Goal: Task Accomplishment & Management: Complete application form

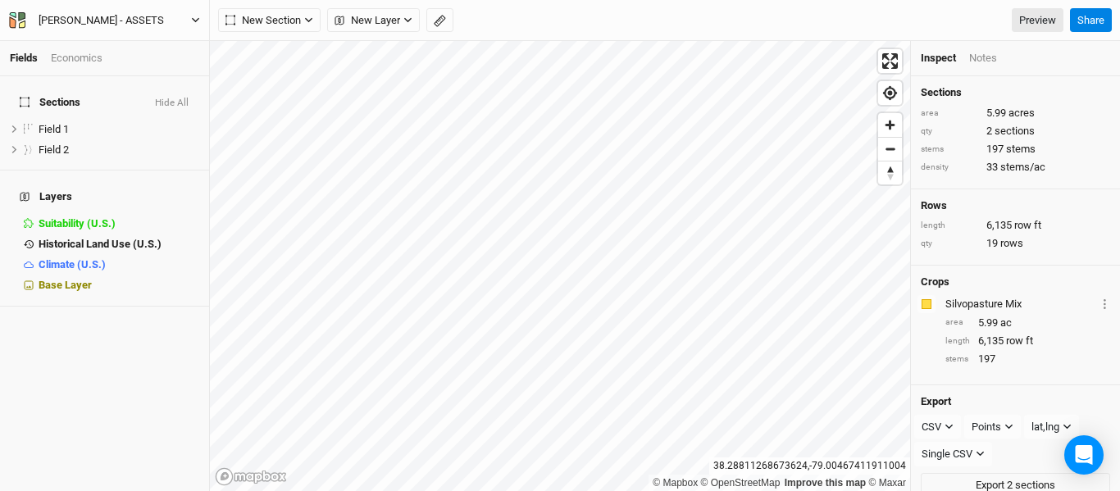
click at [197, 15] on button "[PERSON_NAME] - ASSETS" at bounding box center [104, 20] width 193 height 18
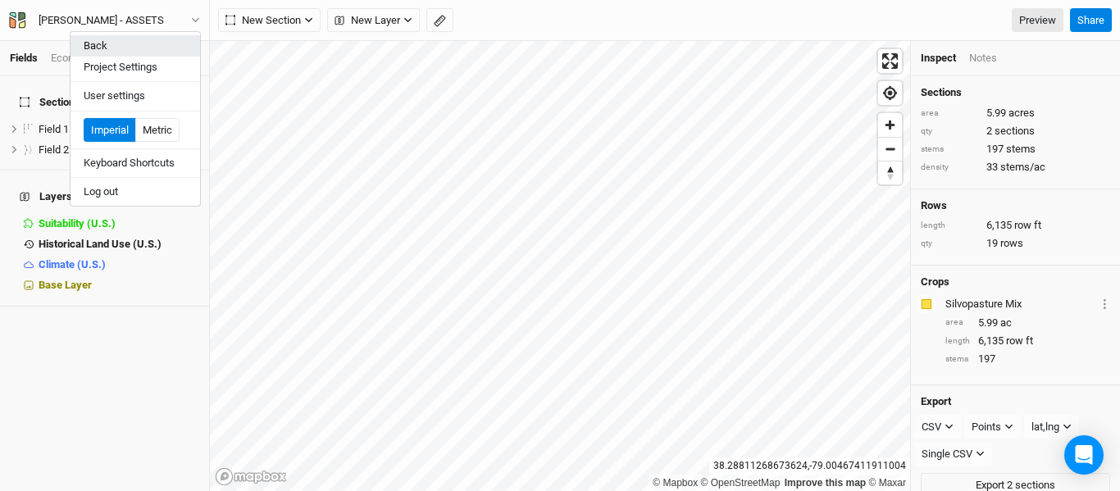
click at [121, 55] on button "Back" at bounding box center [136, 45] width 130 height 21
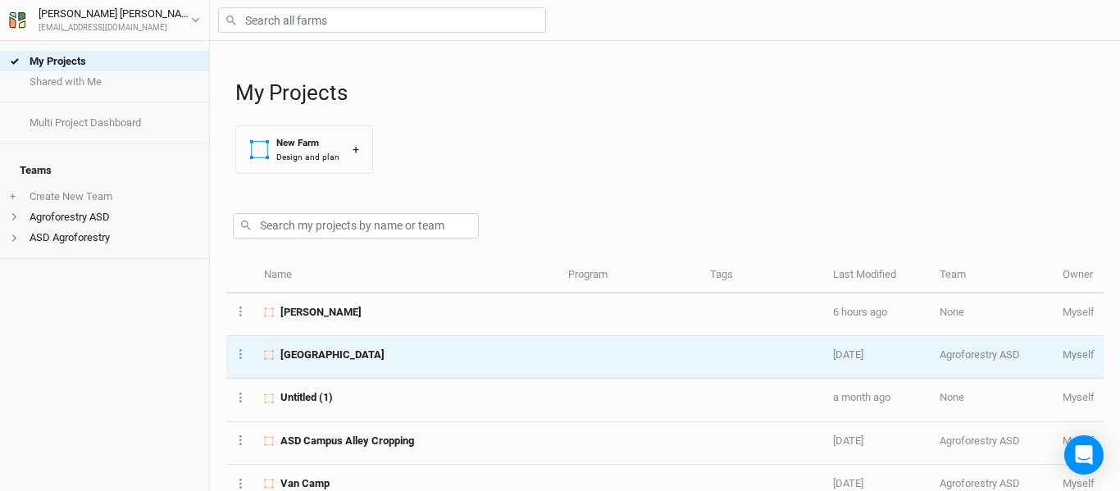
click at [362, 367] on td "[GEOGRAPHIC_DATA]" at bounding box center [407, 357] width 304 height 43
click at [362, 367] on div "My Projects Shared with Me Multi Project Dashboard Teams + Create New Team Agro…" at bounding box center [560, 245] width 1120 height 491
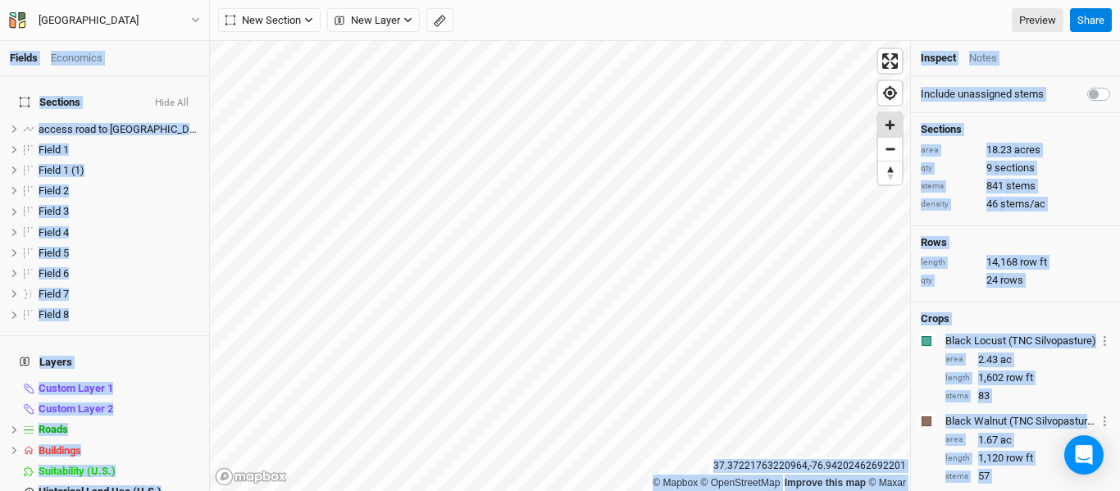
click at [883, 124] on span "Zoom in" at bounding box center [890, 125] width 24 height 24
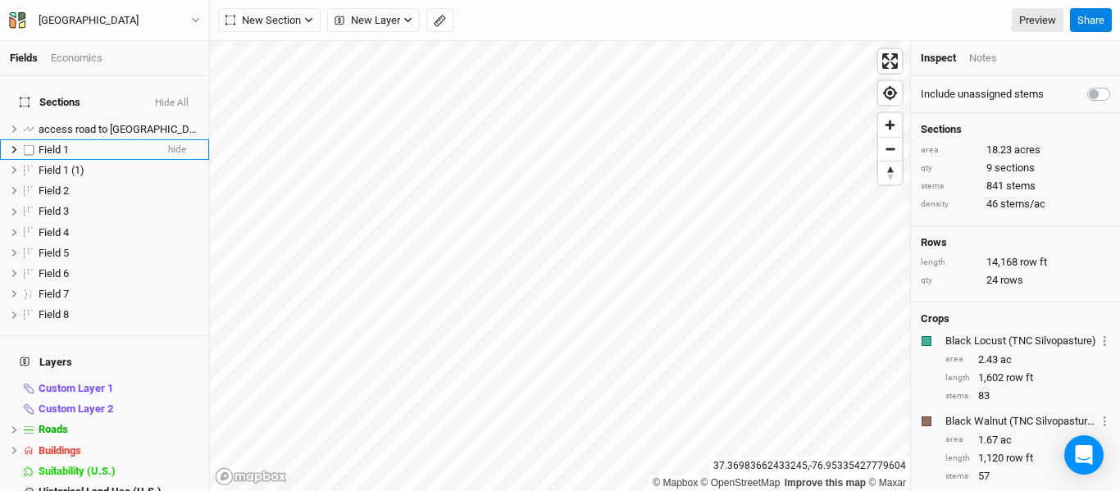
click at [78, 144] on div "Field 1" at bounding box center [97, 150] width 116 height 13
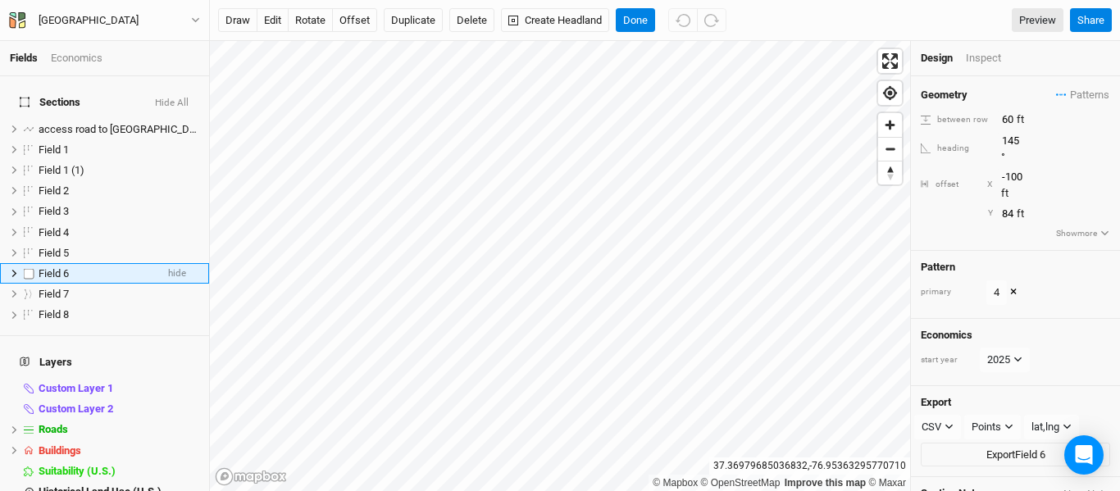
click at [12, 269] on icon at bounding box center [14, 273] width 9 height 9
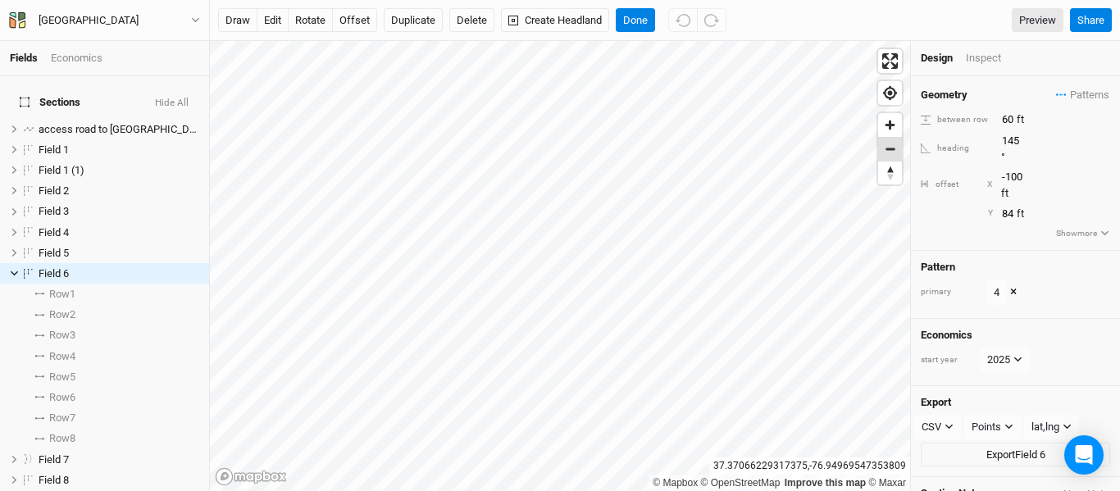
click at [891, 146] on span "Zoom out" at bounding box center [890, 149] width 24 height 23
click at [895, 128] on span "Zoom in" at bounding box center [890, 125] width 24 height 24
click at [899, 148] on span "Zoom out" at bounding box center [890, 149] width 24 height 23
click at [196, 19] on icon "button" at bounding box center [195, 20] width 9 height 9
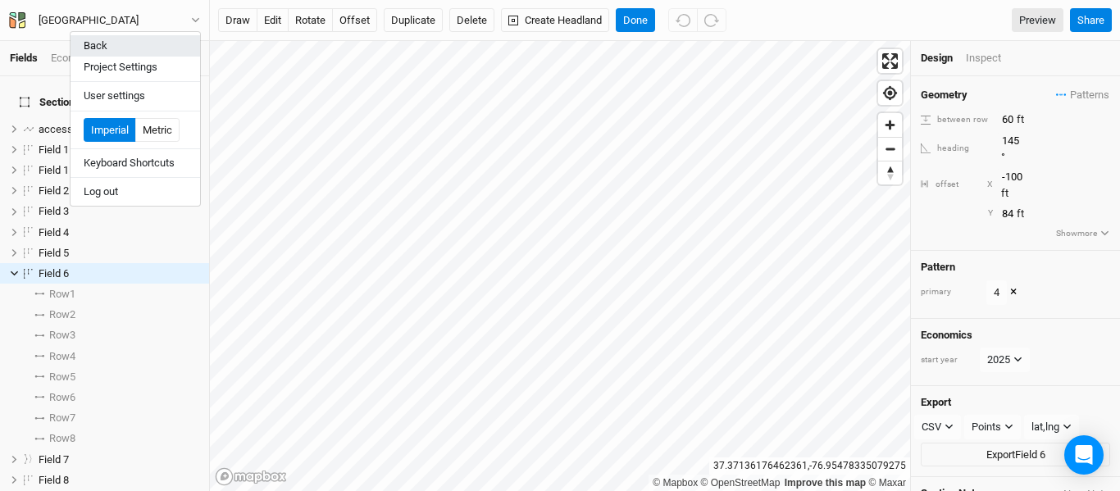
click at [153, 52] on button "Back" at bounding box center [136, 45] width 130 height 21
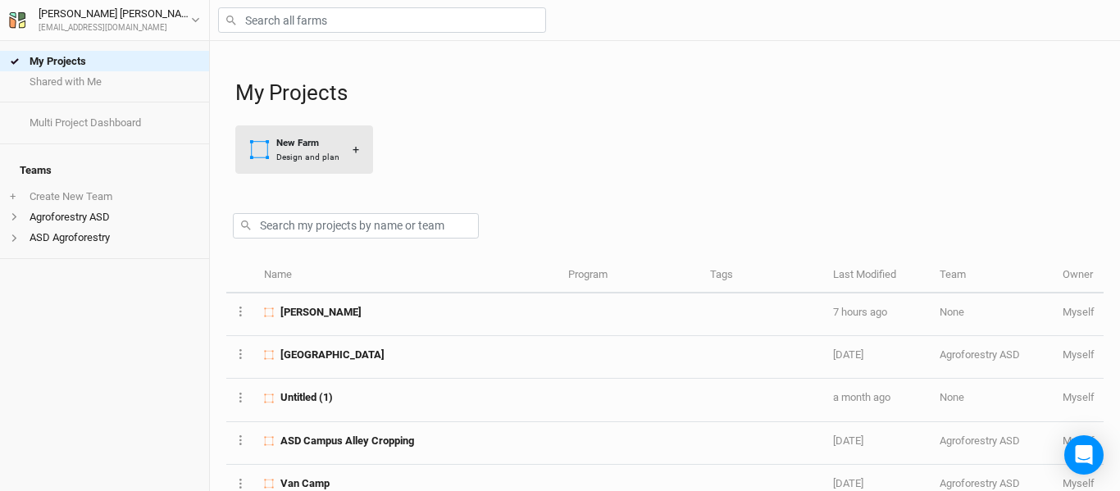
click at [317, 165] on button "New Farm Design and plan +" at bounding box center [304, 149] width 138 height 48
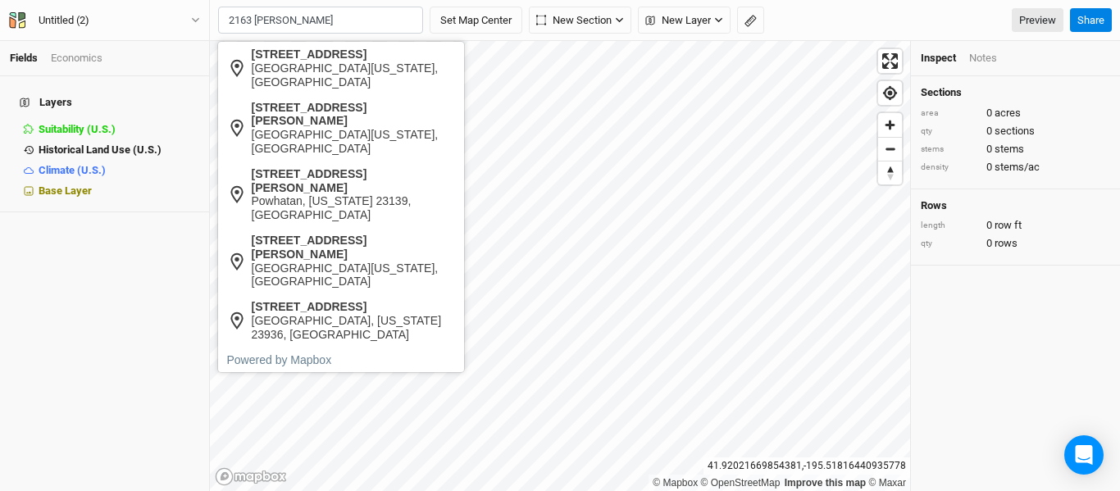
click at [306, 70] on div "[GEOGRAPHIC_DATA][US_STATE], [GEOGRAPHIC_DATA]" at bounding box center [354, 76] width 204 height 28
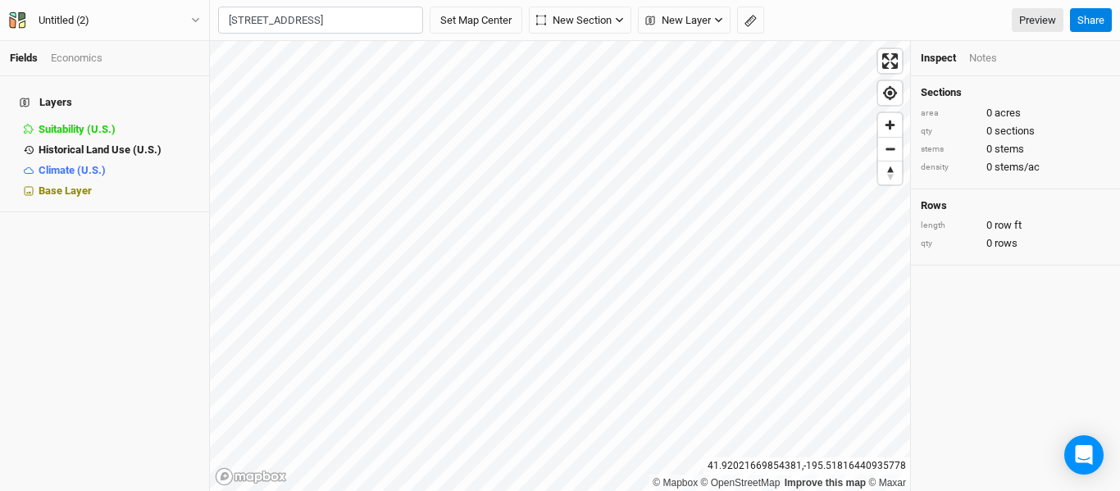
type input "[STREET_ADDRESS][US_STATE]"
click at [87, 22] on div "Untitled (2)" at bounding box center [64, 20] width 51 height 16
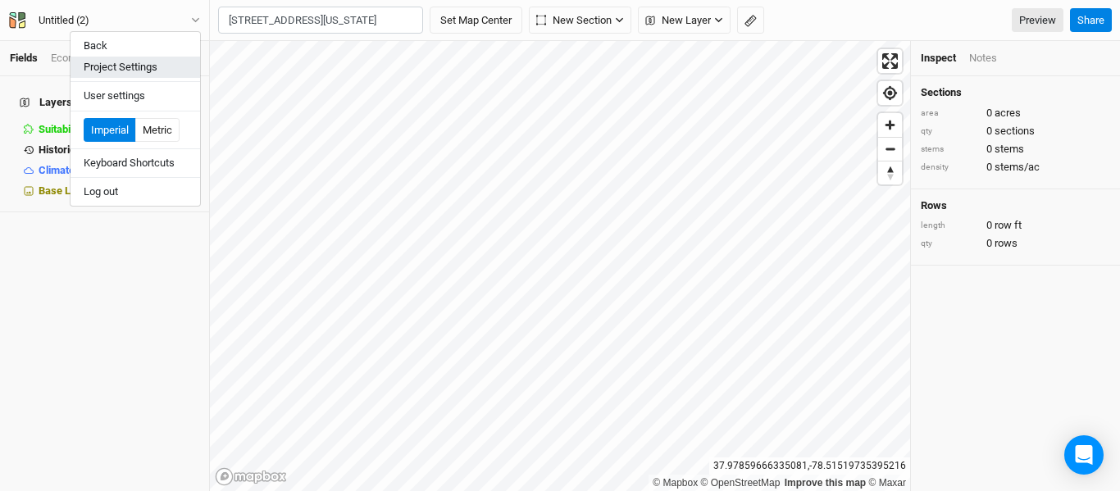
click at [115, 66] on button "Project Settings" at bounding box center [136, 67] width 130 height 21
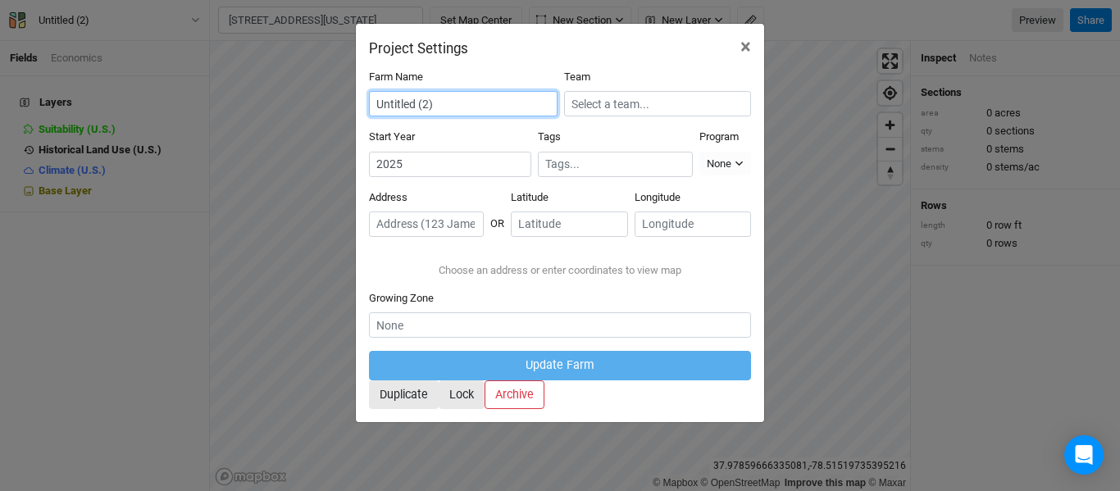
click at [453, 104] on input "Untitled (2)" at bounding box center [463, 103] width 189 height 25
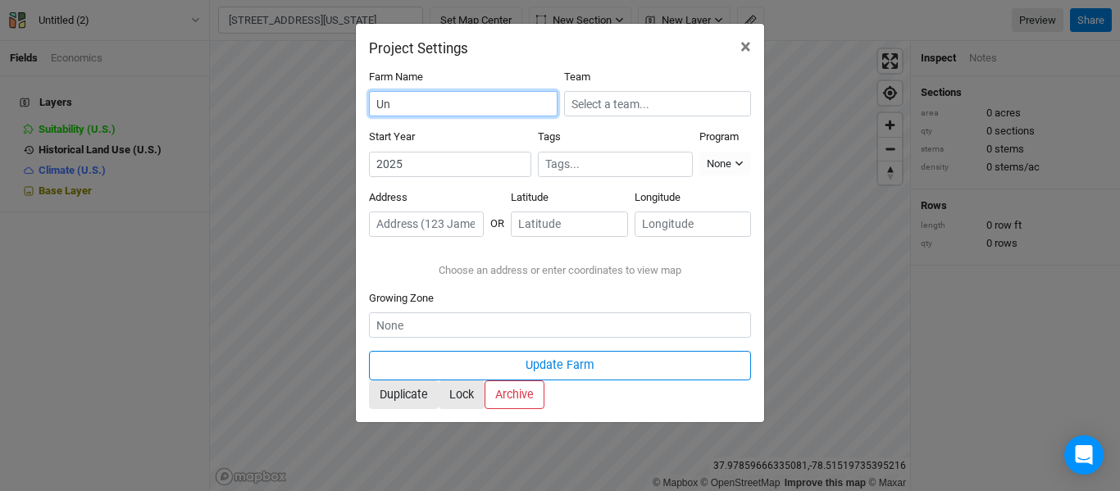
type input "U"
type input "[PERSON_NAME]"
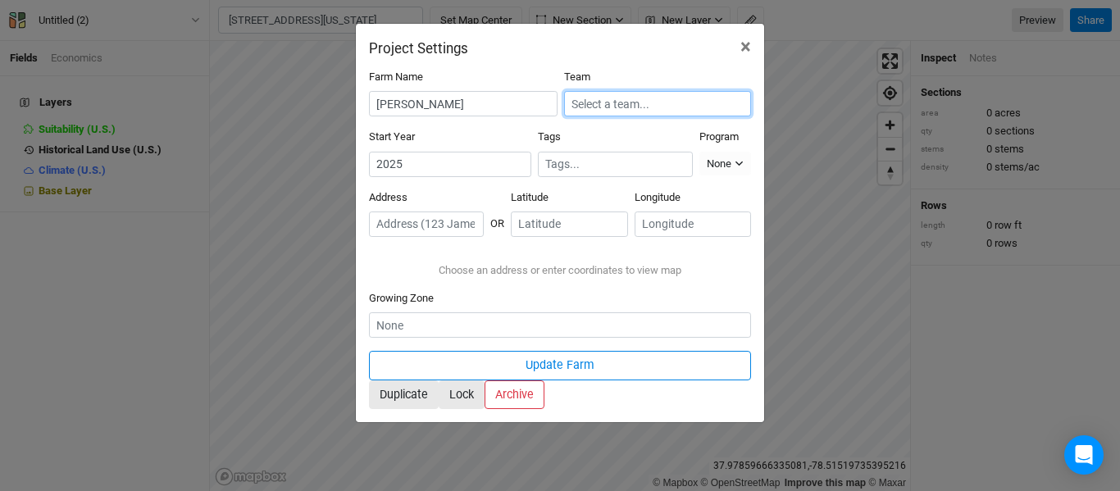
click at [622, 111] on input "text" at bounding box center [657, 103] width 187 height 25
click at [602, 160] on div "Agroforestry ASD" at bounding box center [625, 158] width 80 height 15
type input "Agroforestry ASD"
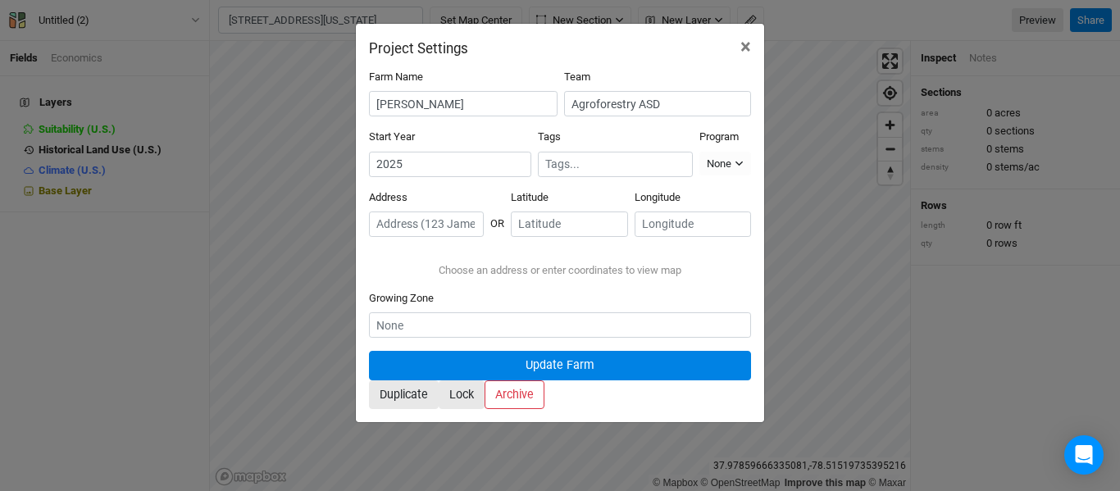
click at [547, 380] on button "Update Farm" at bounding box center [560, 365] width 382 height 29
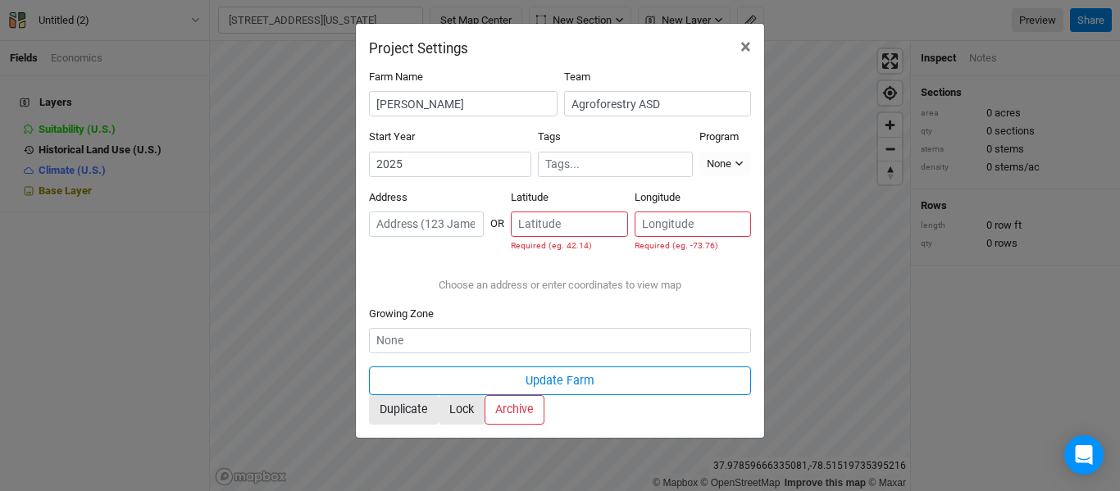
click at [384, 215] on input "text" at bounding box center [426, 224] width 115 height 25
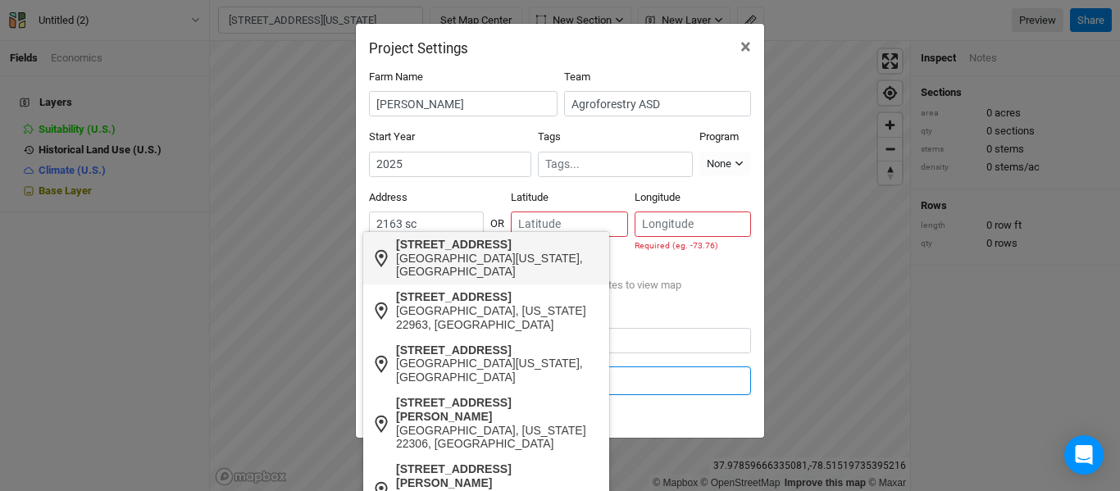
click at [413, 248] on div "[STREET_ADDRESS]" at bounding box center [498, 245] width 204 height 14
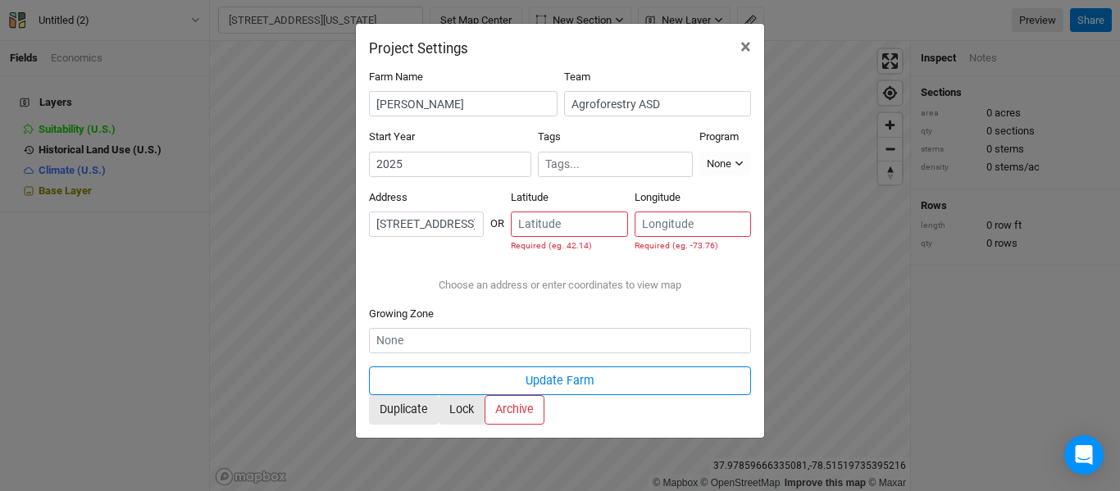
type input "[STREET_ADDRESS][US_STATE]"
type input "37.97666"
type input "-78.50979"
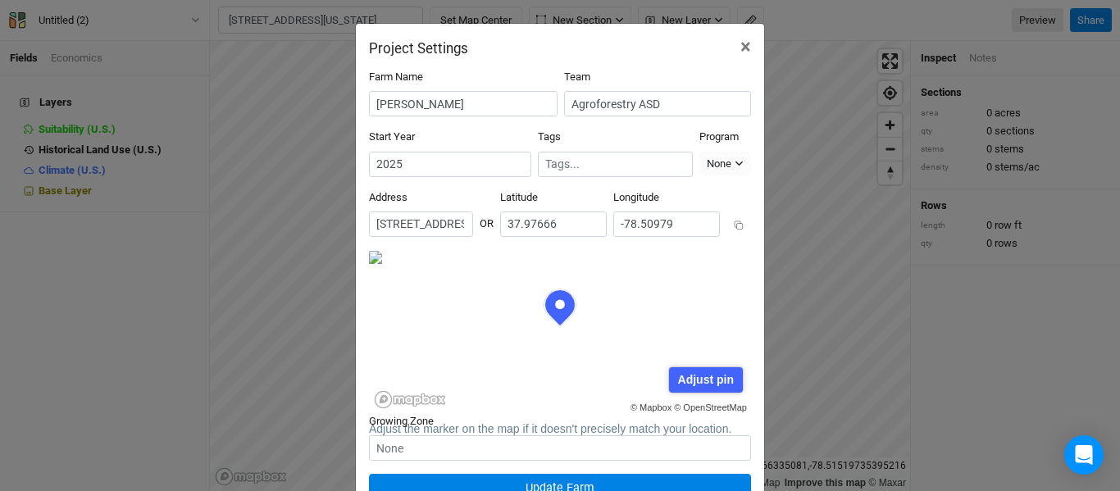
scroll to position [82, 191]
drag, startPoint x: 611, startPoint y: 280, endPoint x: 603, endPoint y: 361, distance: 81.6
click at [603, 361] on div "© Mapbox © OpenStreetMap Adjust pin Save Cancel" at bounding box center [560, 332] width 382 height 164
click at [700, 367] on div "Adjust pin" at bounding box center [705, 379] width 73 height 25
click at [670, 284] on div "© Mapbox © OpenStreetMap Adjust pin Save Cancel" at bounding box center [560, 332] width 382 height 164
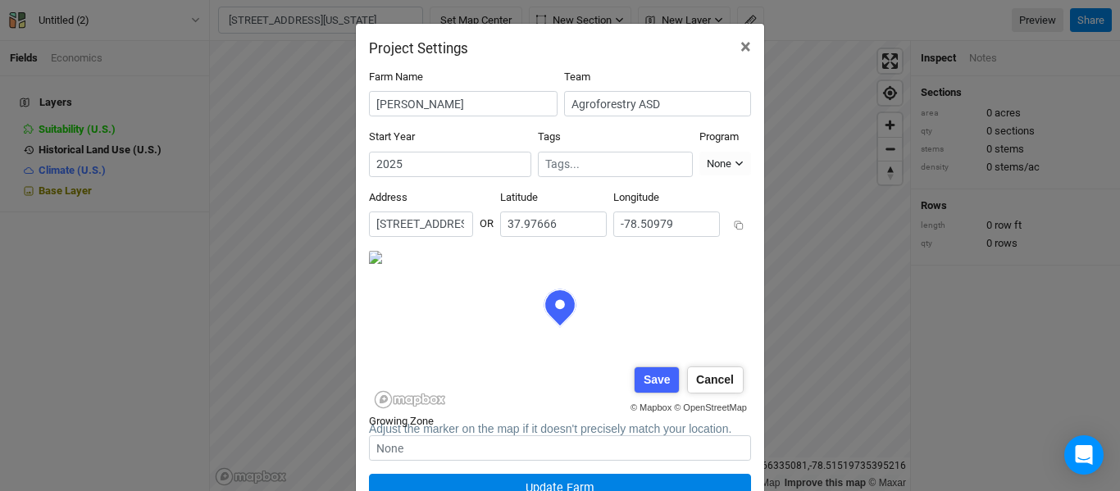
click at [545, 250] on div "© Mapbox © OpenStreetMap Adjust pin Save Cancel" at bounding box center [560, 332] width 382 height 164
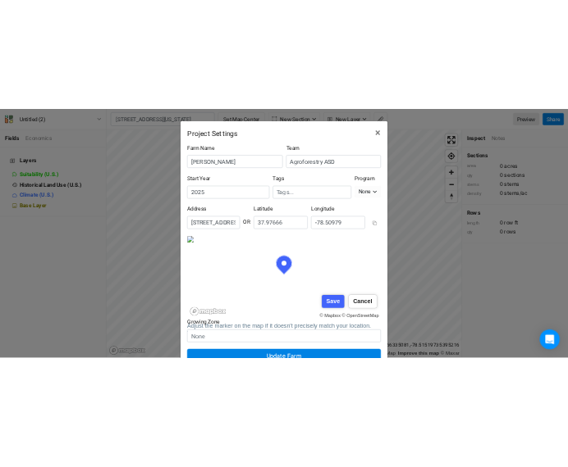
scroll to position [20, 213]
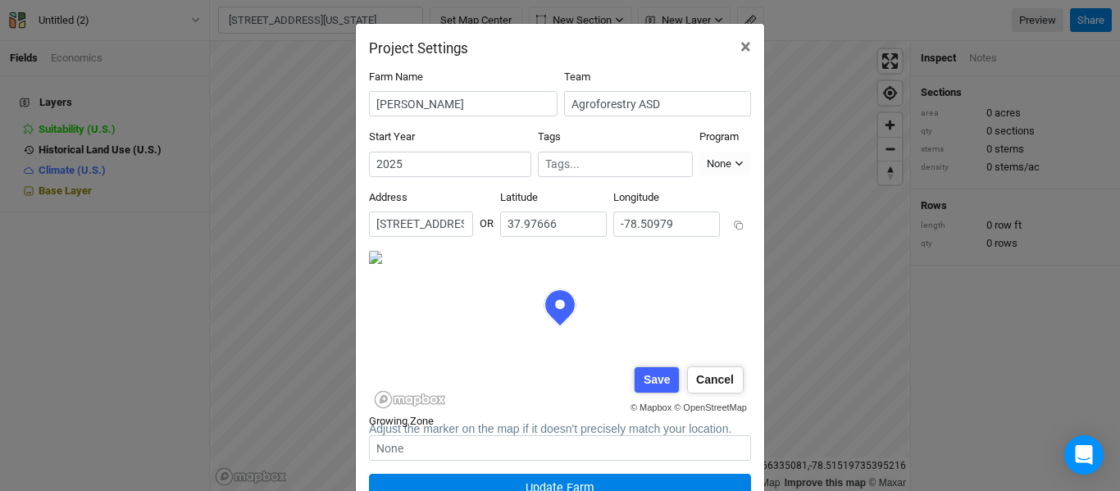
click at [583, 379] on div "© Mapbox © OpenStreetMap Adjust pin Save Cancel" at bounding box center [560, 332] width 382 height 164
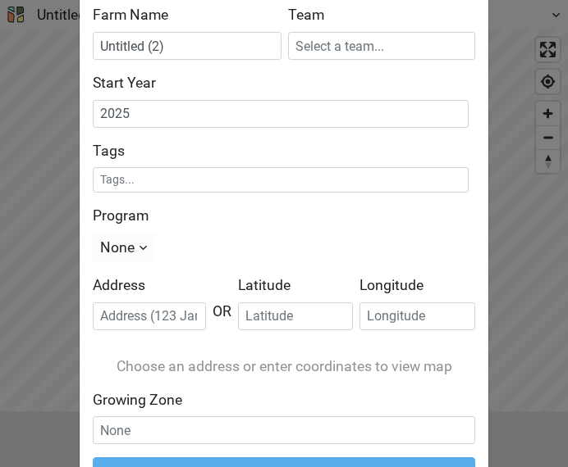
scroll to position [246, 0]
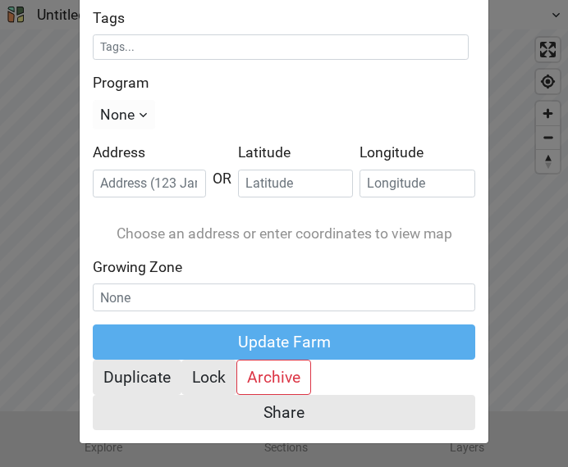
click at [186, 170] on input "text" at bounding box center [149, 184] width 113 height 28
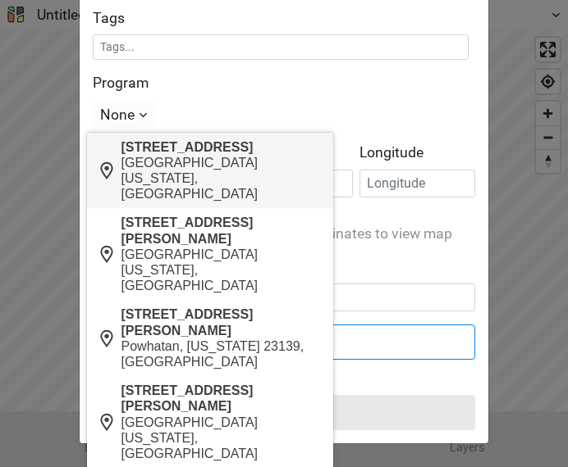
click at [182, 176] on div "[GEOGRAPHIC_DATA][US_STATE], [GEOGRAPHIC_DATA]" at bounding box center [222, 179] width 202 height 48
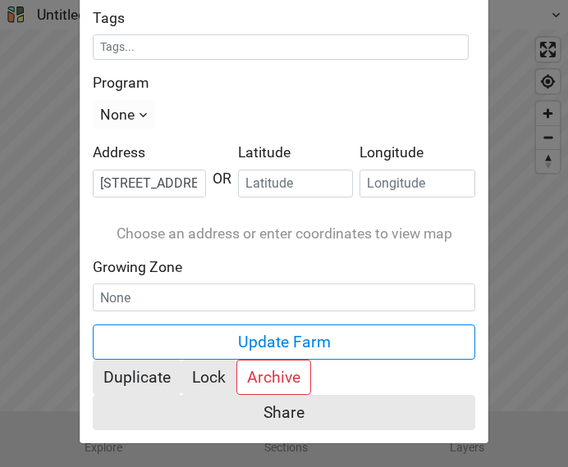
type input "[STREET_ADDRESS][US_STATE]"
type input "37.97666"
type input "-78.50979"
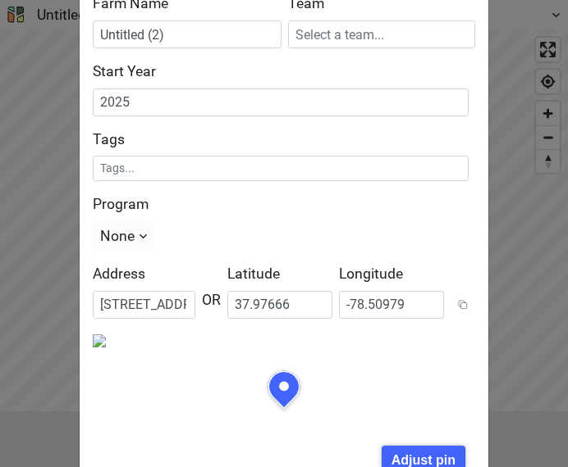
scroll to position [0, 0]
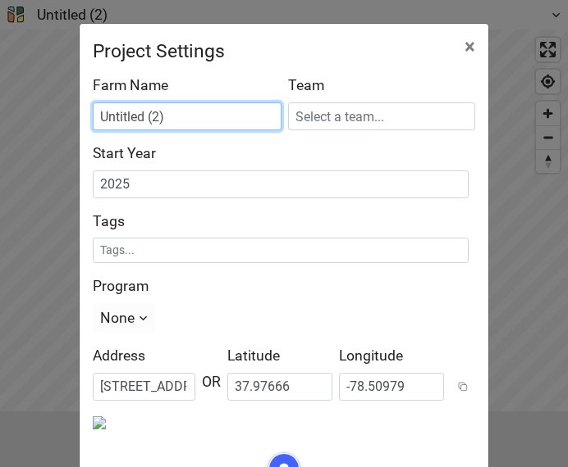
click at [221, 121] on input "Untitled (2)" at bounding box center [187, 117] width 189 height 28
type input "U"
type input "[PERSON_NAME]"
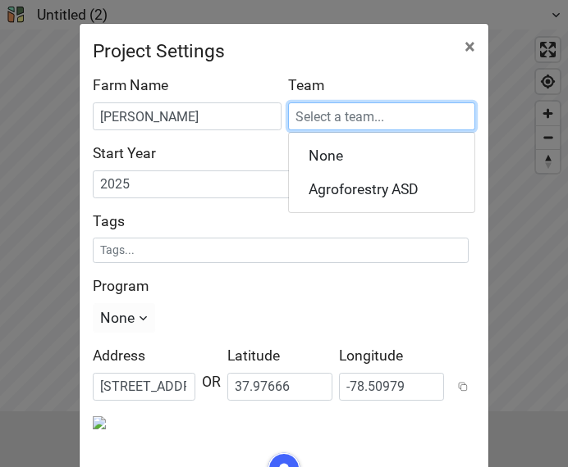
click at [326, 195] on div "Agroforestry ASD" at bounding box center [363, 190] width 110 height 21
type input "Agroforestry ASD"
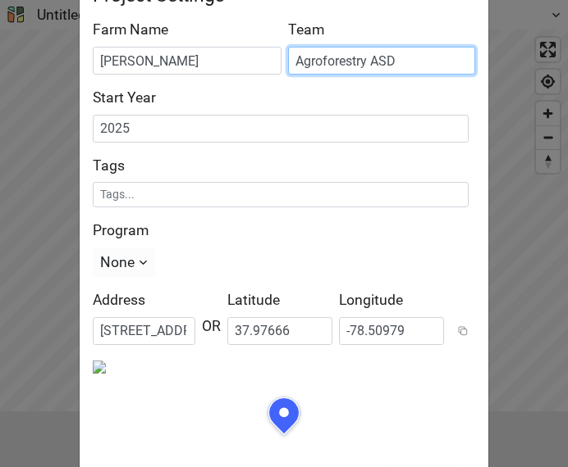
scroll to position [82, 0]
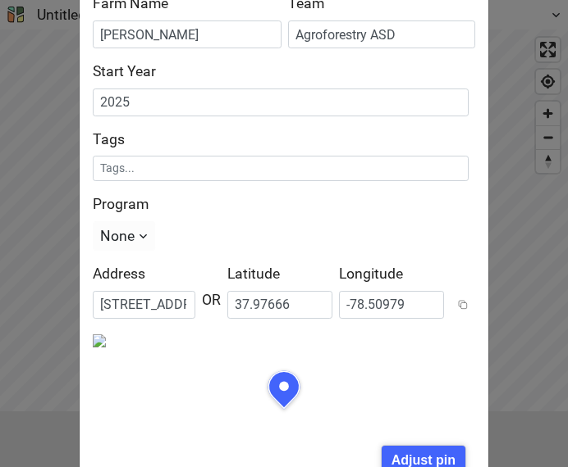
drag, startPoint x: 289, startPoint y: 394, endPoint x: 298, endPoint y: 297, distance: 97.1
click at [298, 332] on div "© Mapbox © OpenStreetMap Adjust pin Save Cancel" at bounding box center [284, 414] width 382 height 164
drag, startPoint x: 358, startPoint y: 359, endPoint x: 367, endPoint y: 302, distance: 58.0
click at [367, 332] on div "© Mapbox © OpenStreetMap Adjust pin Save Cancel" at bounding box center [284, 414] width 382 height 164
click at [410, 446] on div "Adjust pin" at bounding box center [423, 460] width 84 height 29
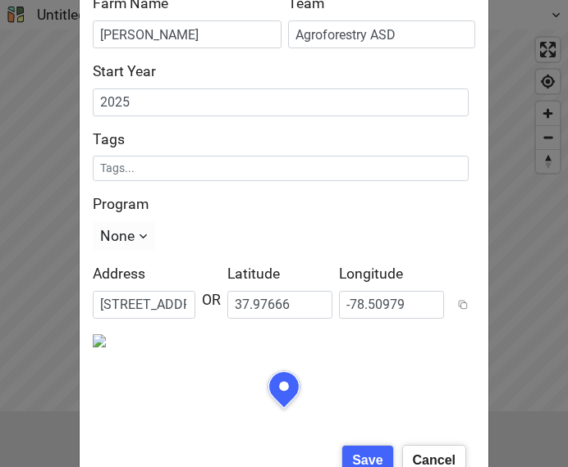
scroll to position [0, 251]
click at [163, 399] on div "© Mapbox © OpenStreetMap Adjust pin Save Cancel" at bounding box center [284, 414] width 382 height 164
click at [369, 446] on div "Save" at bounding box center [367, 460] width 50 height 29
type input "37.977137"
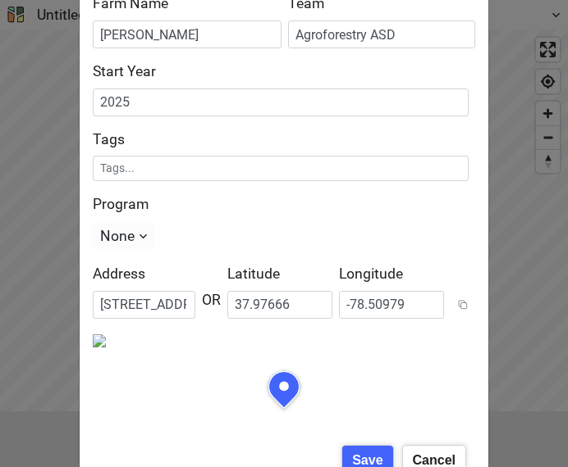
type input "-78.50873"
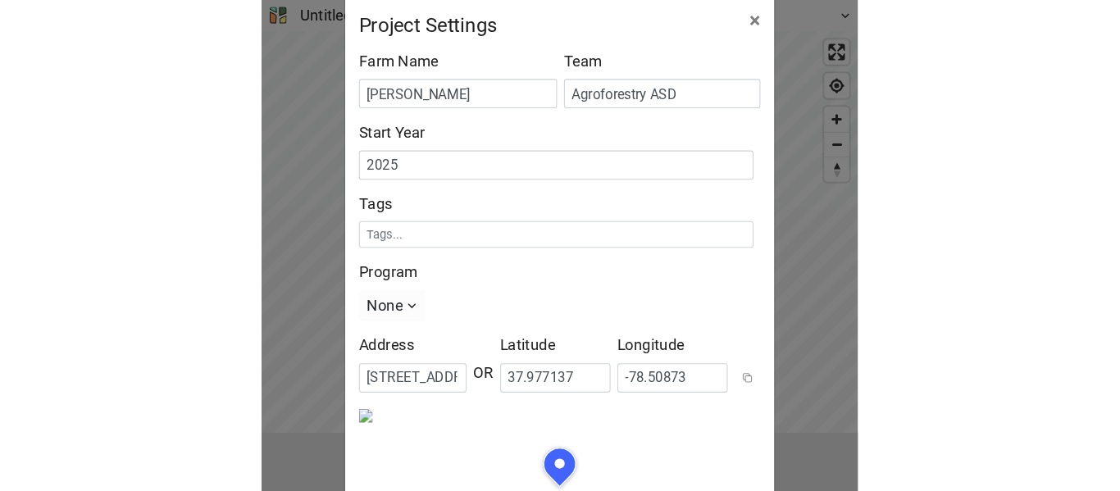
scroll to position [0, 0]
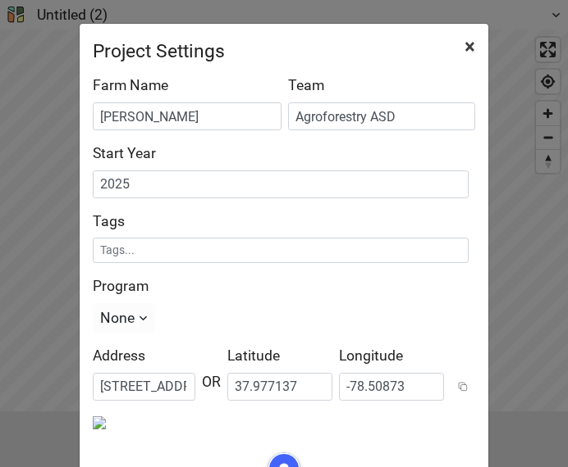
click at [465, 49] on span "×" at bounding box center [469, 46] width 11 height 23
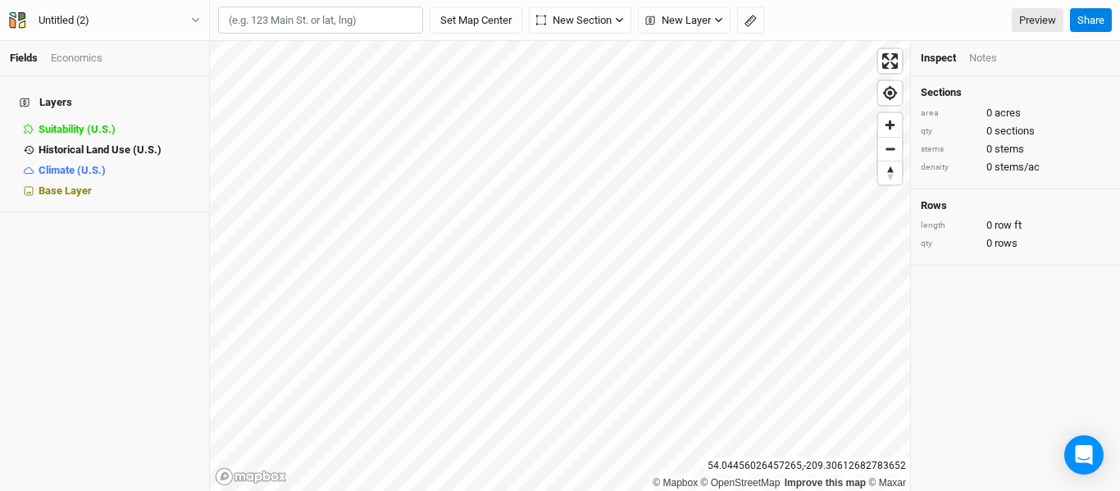
click at [89, 10] on div "Untitled (2) Back Project Settings User settings Imperial Metric Keyboard Short…" at bounding box center [105, 20] width 210 height 41
click at [93, 20] on div "Untitled (2)" at bounding box center [63, 20] width 77 height 16
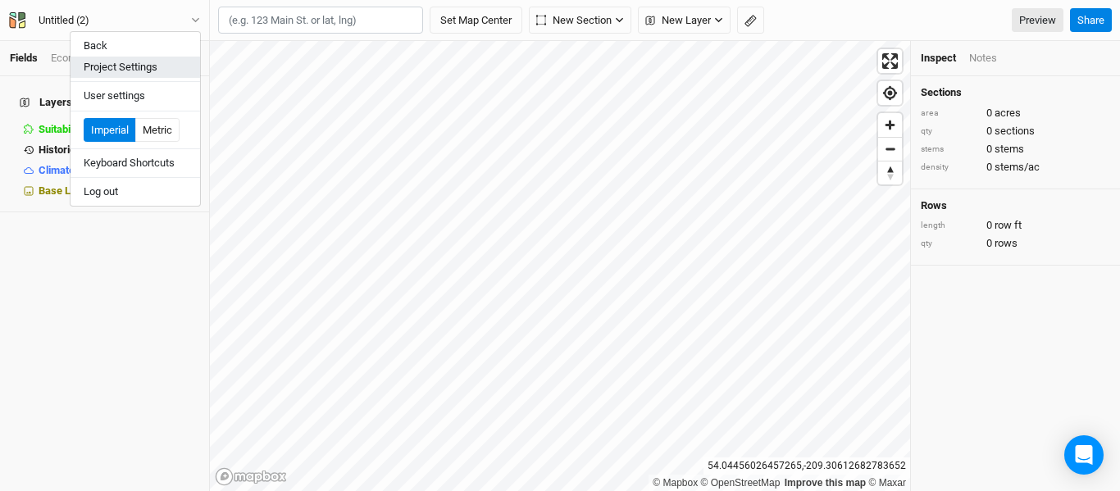
click at [150, 71] on button "Project Settings" at bounding box center [136, 67] width 130 height 21
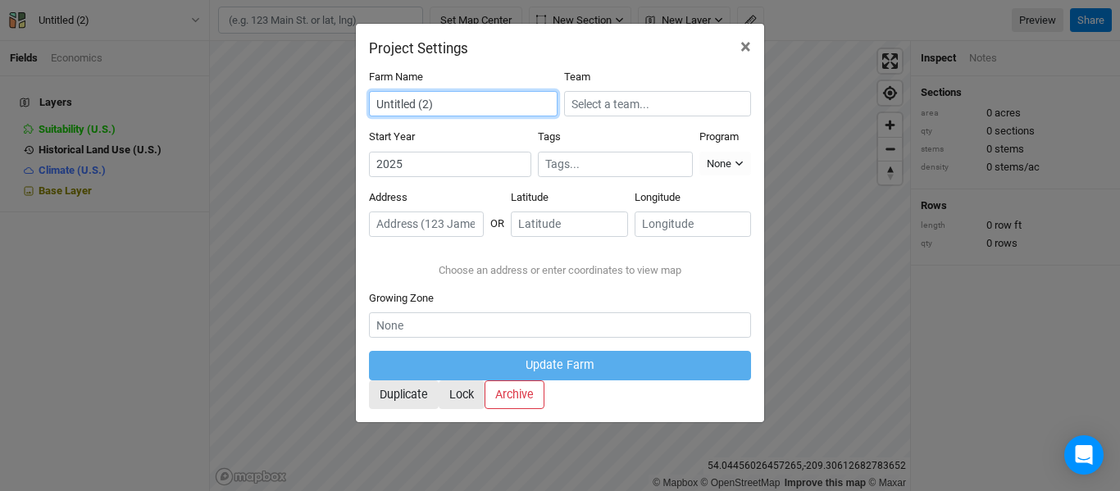
drag, startPoint x: 453, startPoint y: 103, endPoint x: 357, endPoint y: 96, distance: 96.2
click at [357, 96] on div "Farm Name Untitled (2) Team Start Year [DATE] Tags Program None Climate Smart C…" at bounding box center [560, 240] width 408 height 366
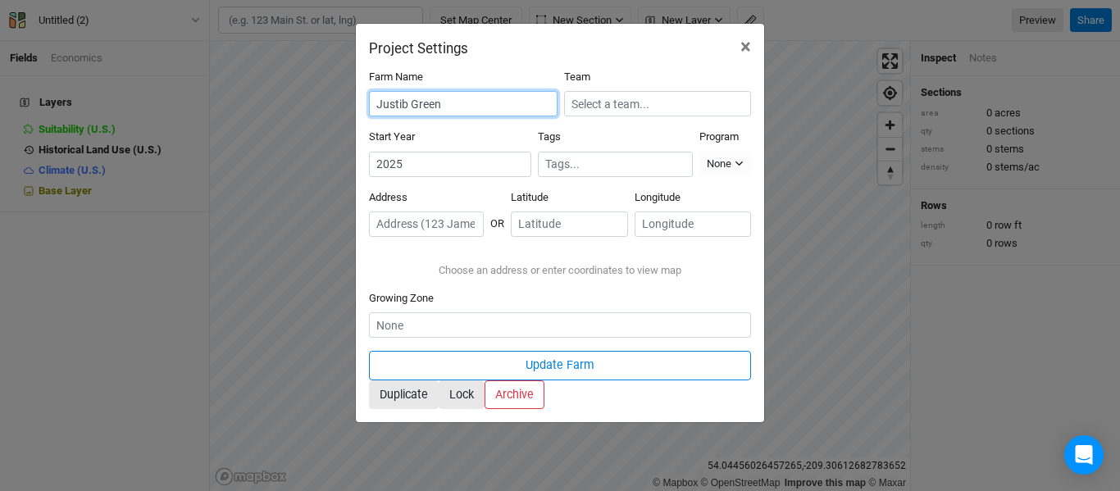
type input "Justib Green"
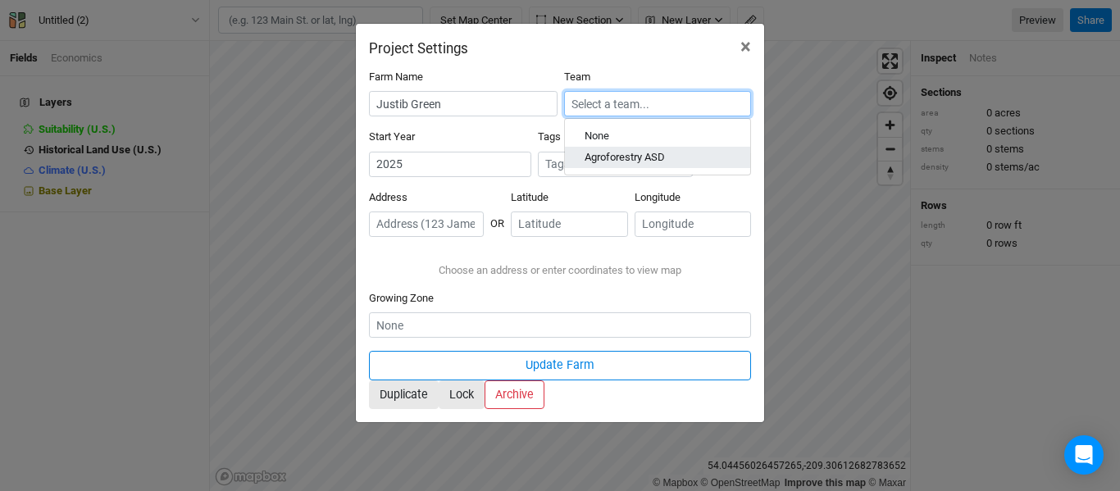
click at [625, 167] on link "Agroforestry ASD" at bounding box center [657, 158] width 185 height 21
type input "Agroforestry ASD"
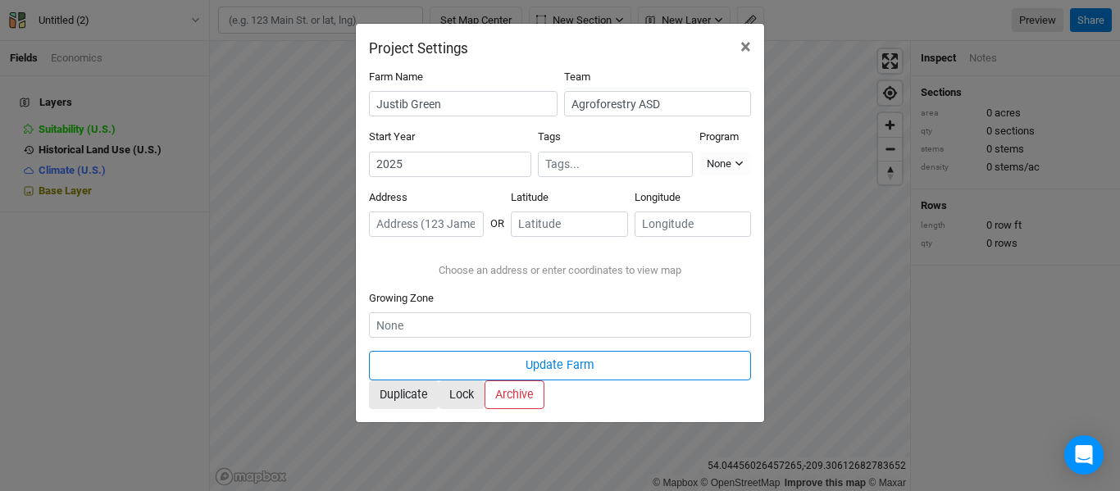
click at [461, 222] on input "text" at bounding box center [426, 224] width 115 height 25
click at [527, 275] on div "Choose an address or enter coordinates to view map" at bounding box center [560, 270] width 382 height 41
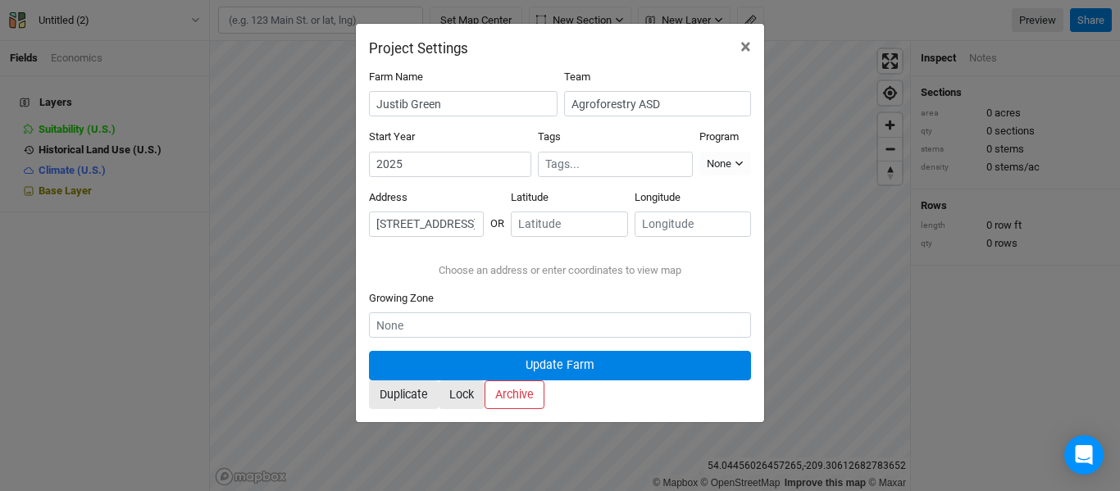
click at [485, 380] on button "Update Farm" at bounding box center [560, 365] width 382 height 29
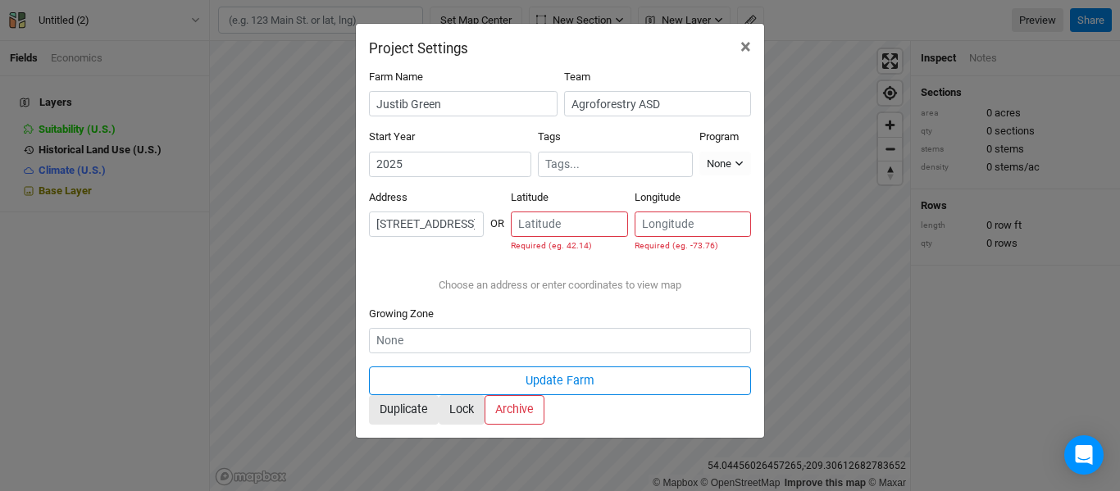
click at [484, 212] on input "[STREET_ADDRESS][US_STATE]" at bounding box center [426, 224] width 115 height 25
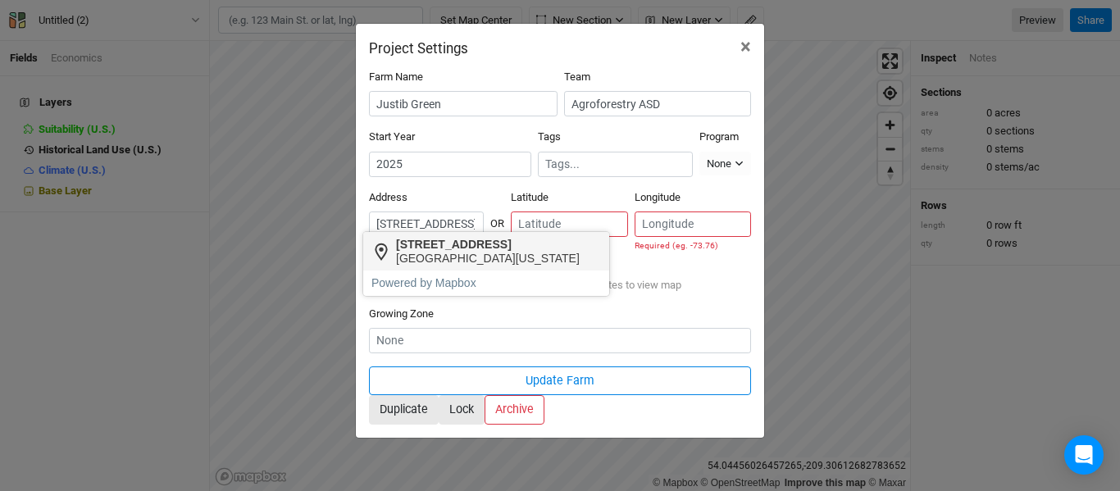
click at [470, 247] on div "[STREET_ADDRESS]" at bounding box center [488, 245] width 184 height 14
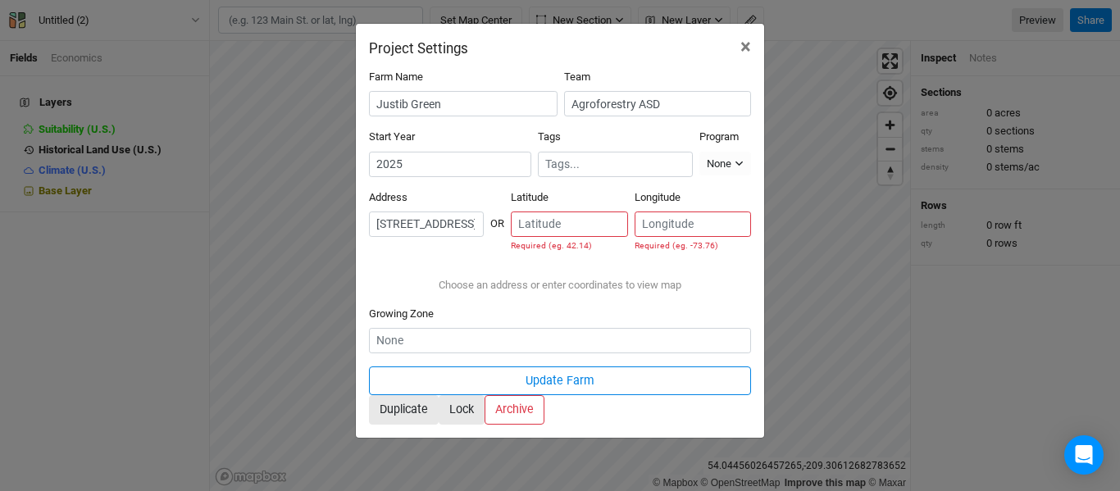
type input "[STREET_ADDRESS][US_STATE]"
type input "38.45027"
type input "-78.00132"
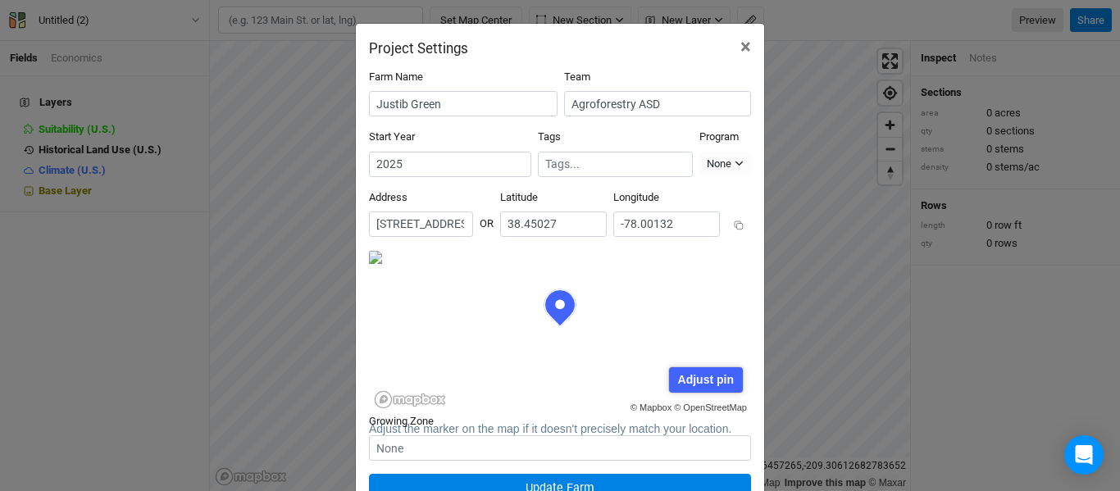
click at [473, 220] on input "[STREET_ADDRESS][US_STATE]" at bounding box center [421, 224] width 104 height 25
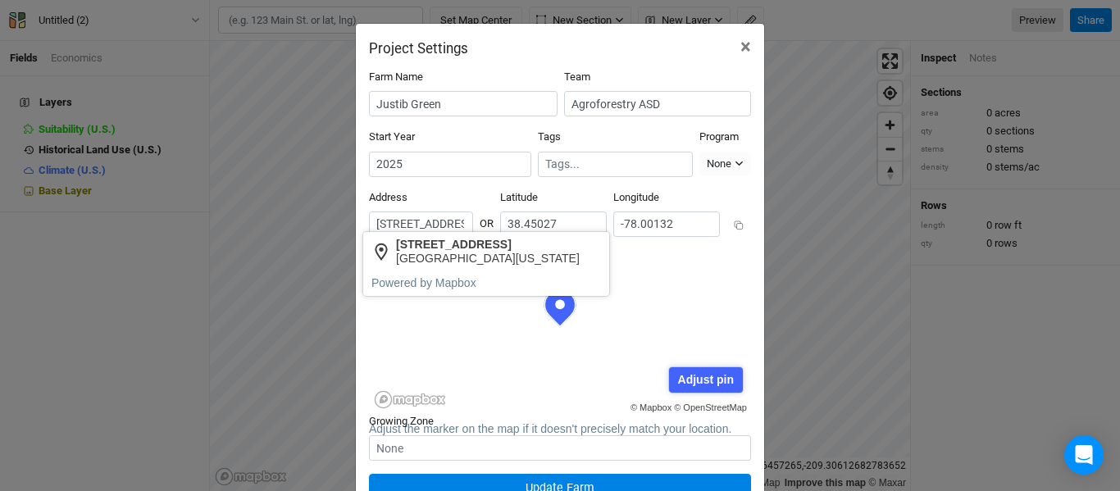
scroll to position [0, 172]
drag, startPoint x: 397, startPoint y: 211, endPoint x: 621, endPoint y: 218, distance: 224.0
click at [621, 218] on div "Address 1 result is available. Use up and down arrows to review and enter to se…" at bounding box center [560, 220] width 382 height 60
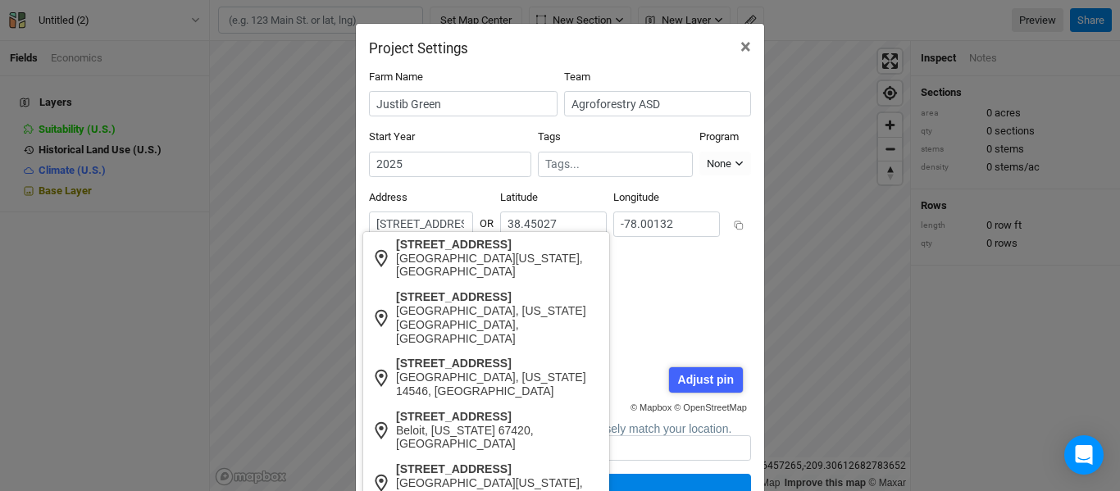
click at [473, 217] on input "[STREET_ADDRESS][US_STATE]" at bounding box center [421, 224] width 104 height 25
click at [448, 246] on div "[STREET_ADDRESS]" at bounding box center [498, 245] width 204 height 14
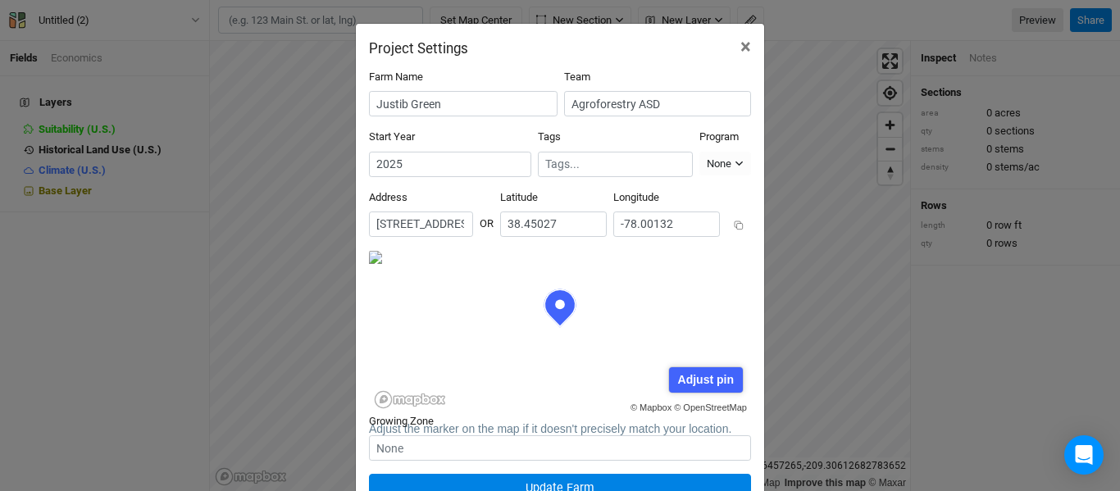
type input "[STREET_ADDRESS][US_STATE]"
type input "37.97666"
type input "-78.50979"
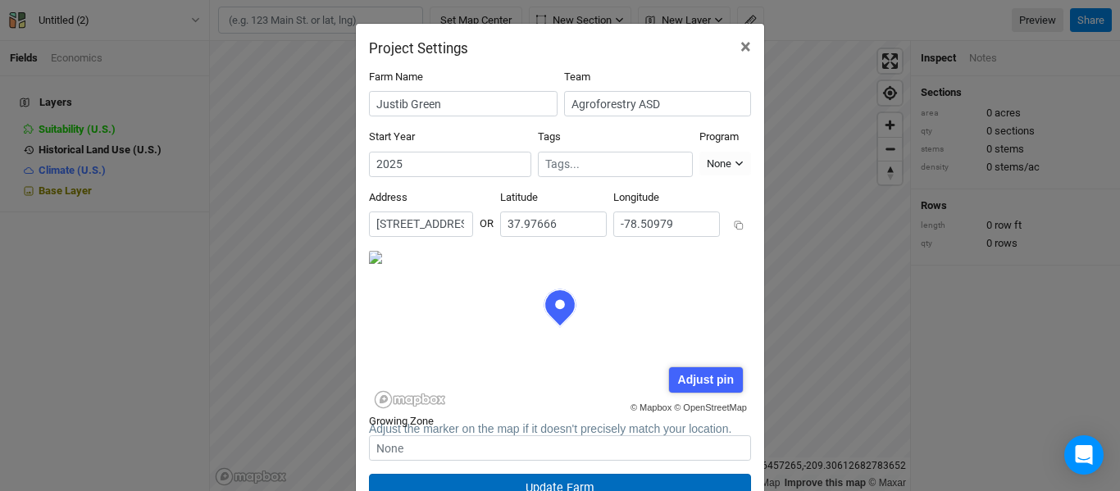
click at [572, 476] on button "Update Farm" at bounding box center [560, 488] width 382 height 29
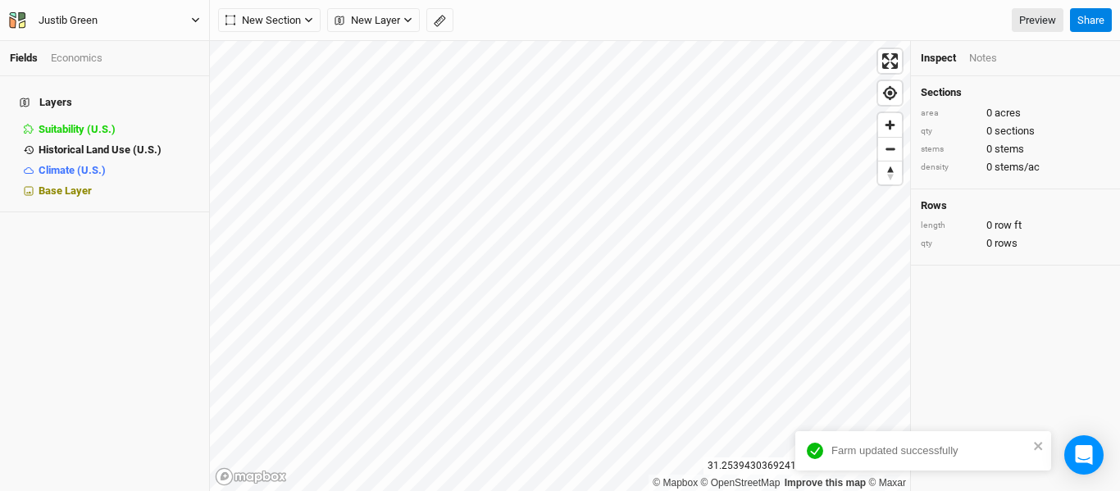
click at [189, 23] on button "Justib Green" at bounding box center [104, 20] width 193 height 18
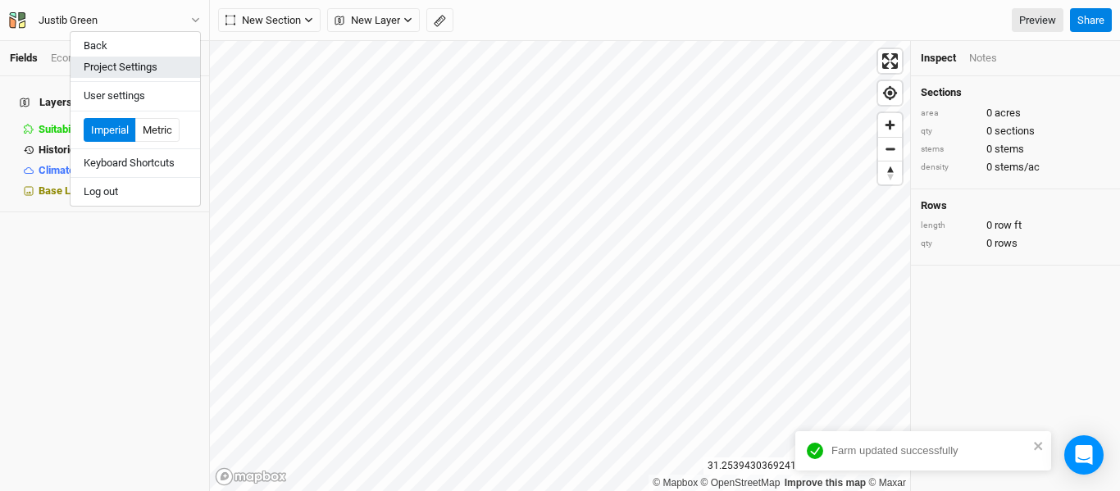
click at [127, 70] on button "Project Settings" at bounding box center [136, 67] width 130 height 21
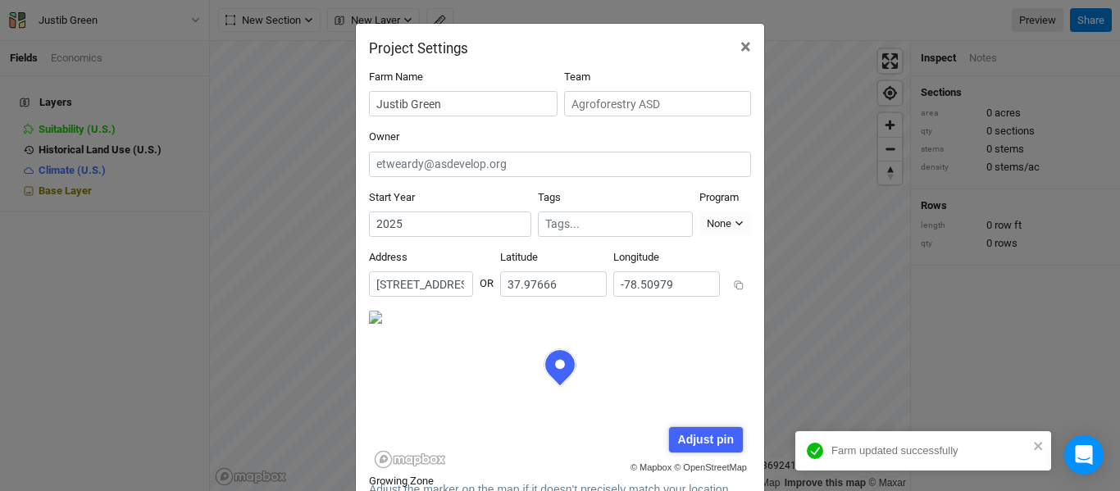
scroll to position [82, 191]
click at [402, 105] on input "Justib Green" at bounding box center [463, 103] width 189 height 25
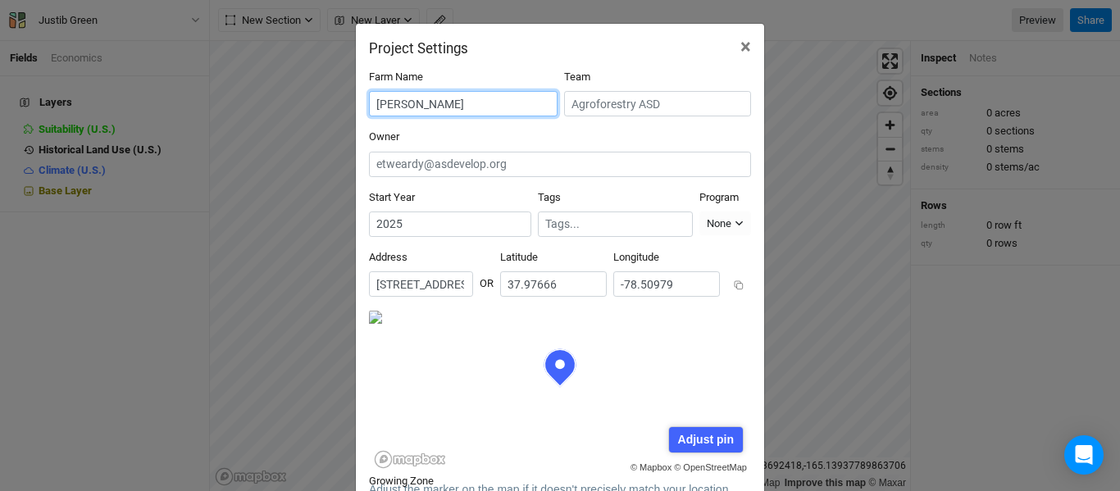
type input "[PERSON_NAME]"
click at [703, 55] on div "Project Settings ×" at bounding box center [560, 40] width 408 height 33
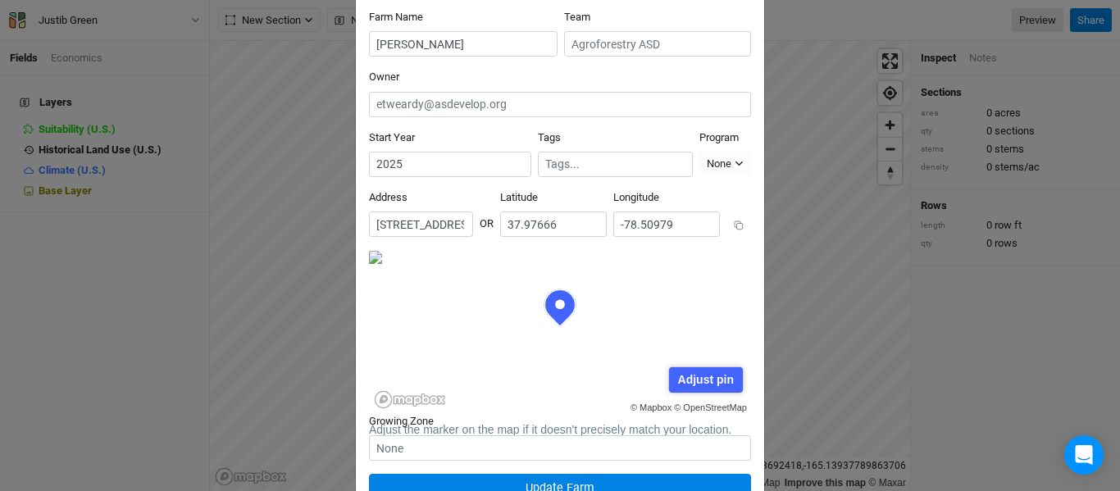
scroll to position [131, 0]
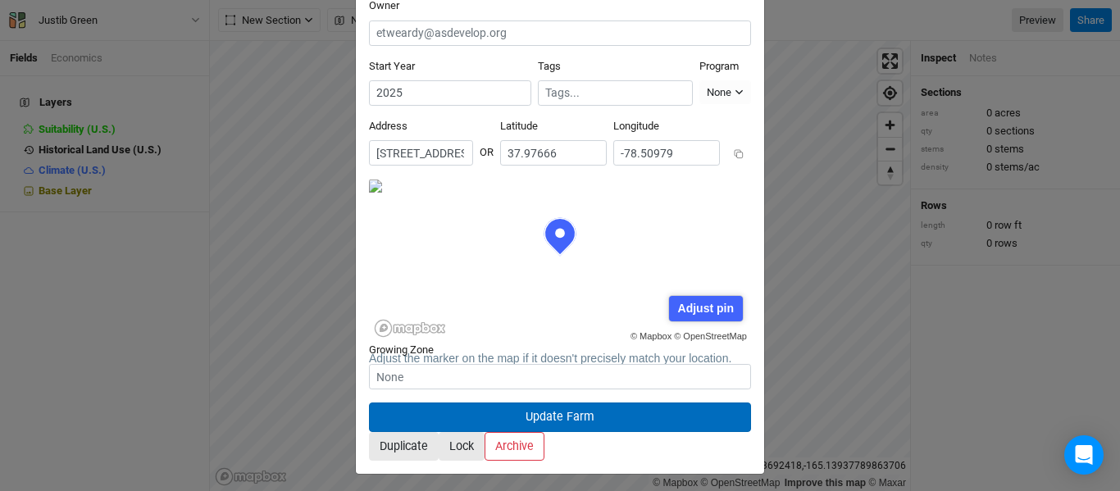
click at [569, 403] on button "Update Farm" at bounding box center [560, 417] width 382 height 29
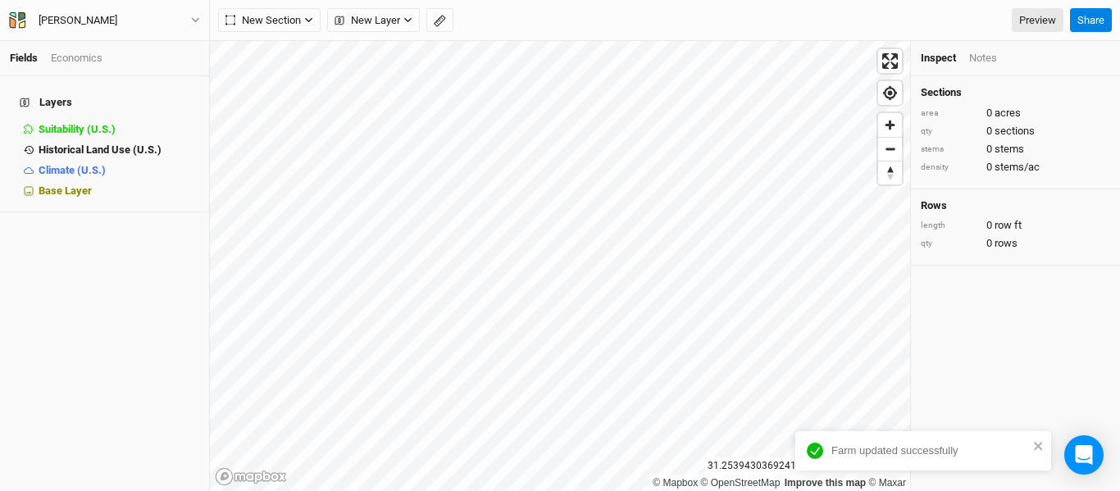
scroll to position [48, 0]
click at [891, 132] on span "Zoom in" at bounding box center [890, 125] width 24 height 24
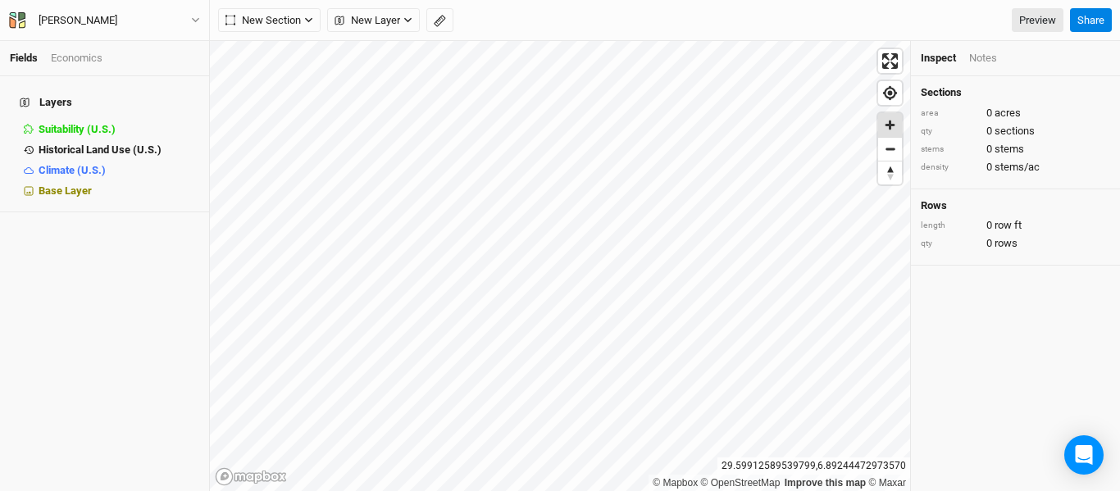
click at [891, 132] on span "Zoom in" at bounding box center [890, 125] width 24 height 24
click at [885, 126] on span "Zoom in" at bounding box center [890, 125] width 24 height 24
click at [891, 121] on span "Zoom in" at bounding box center [890, 125] width 24 height 24
click at [894, 128] on span "Zoom in" at bounding box center [890, 125] width 24 height 24
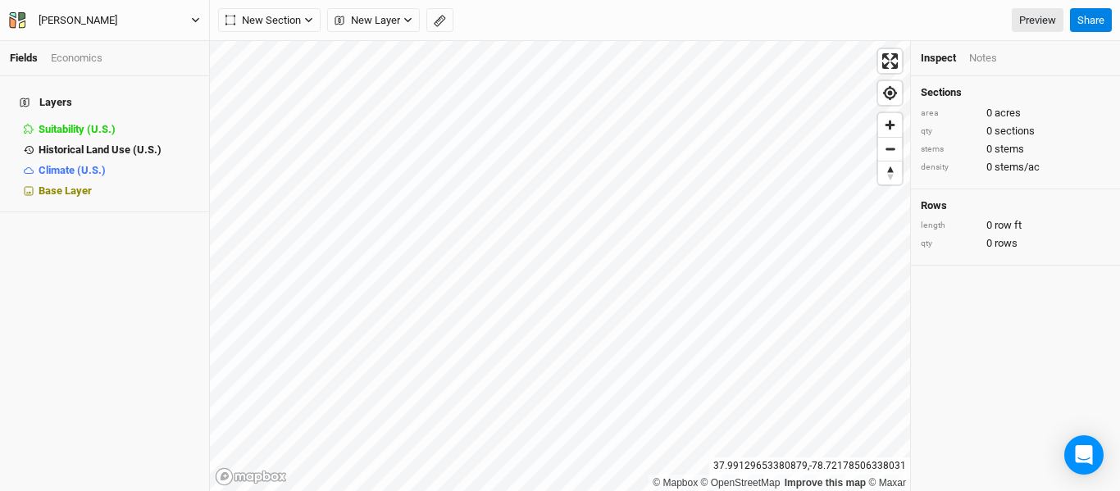
click at [196, 11] on button "[PERSON_NAME]" at bounding box center [104, 20] width 193 height 18
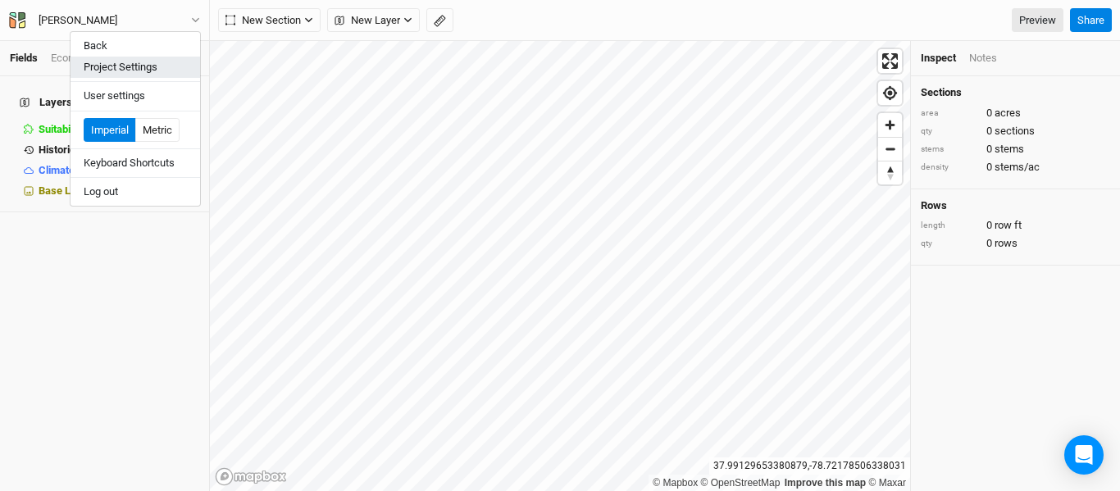
click at [132, 66] on button "Project Settings" at bounding box center [136, 67] width 130 height 21
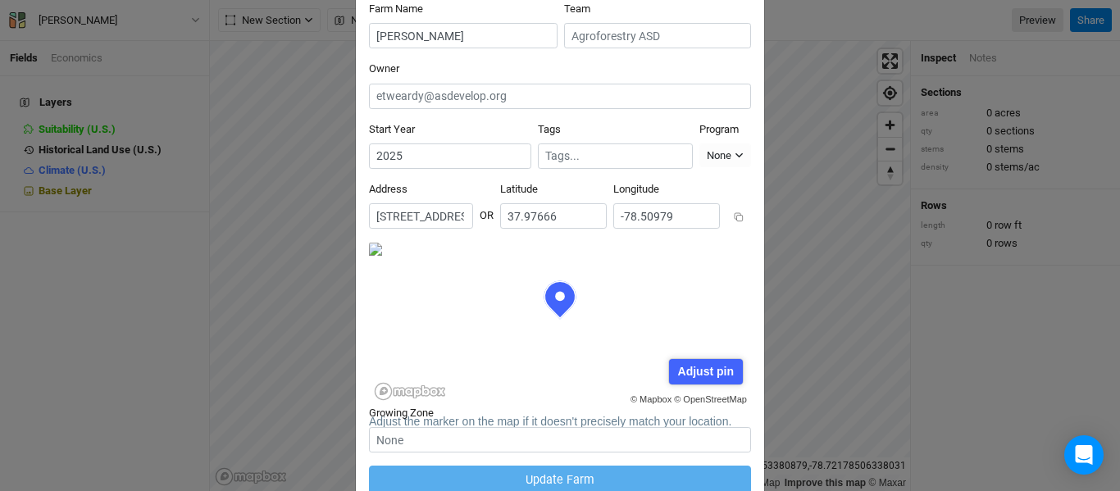
scroll to position [131, 0]
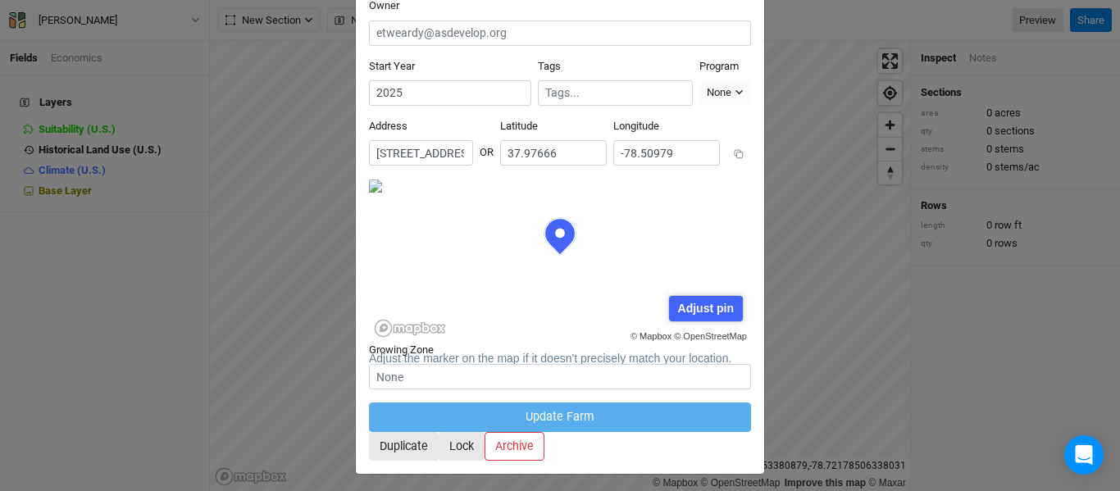
click at [520, 414] on form "Farm Name [PERSON_NAME] Team Owner Start Year [DATE] Tags Program None Climate …" at bounding box center [560, 199] width 382 height 522
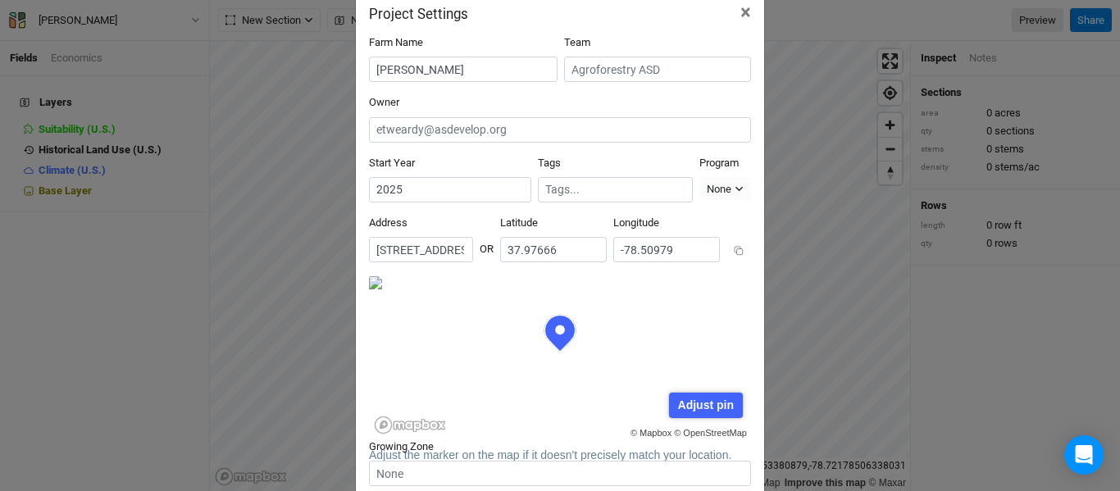
scroll to position [0, 0]
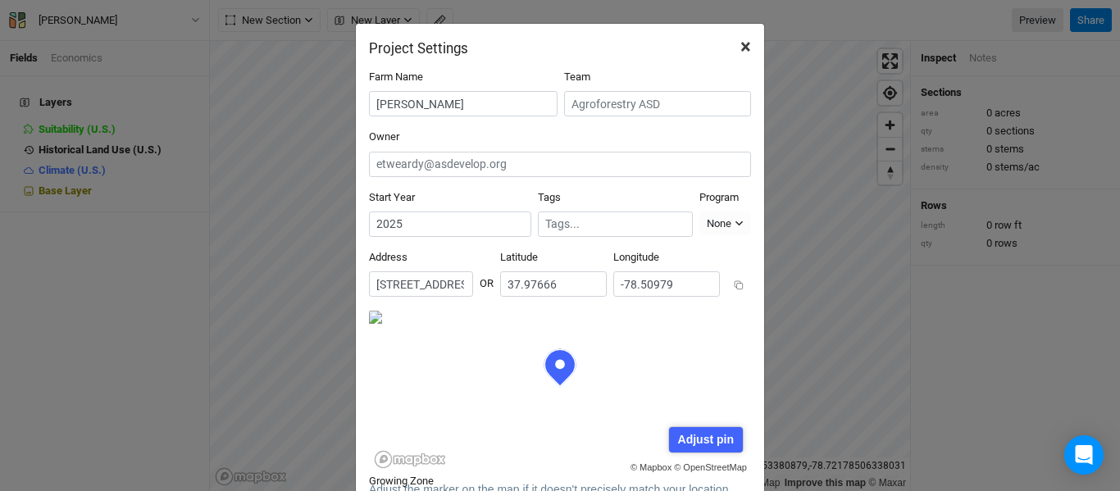
click at [746, 47] on button "×" at bounding box center [745, 47] width 37 height 46
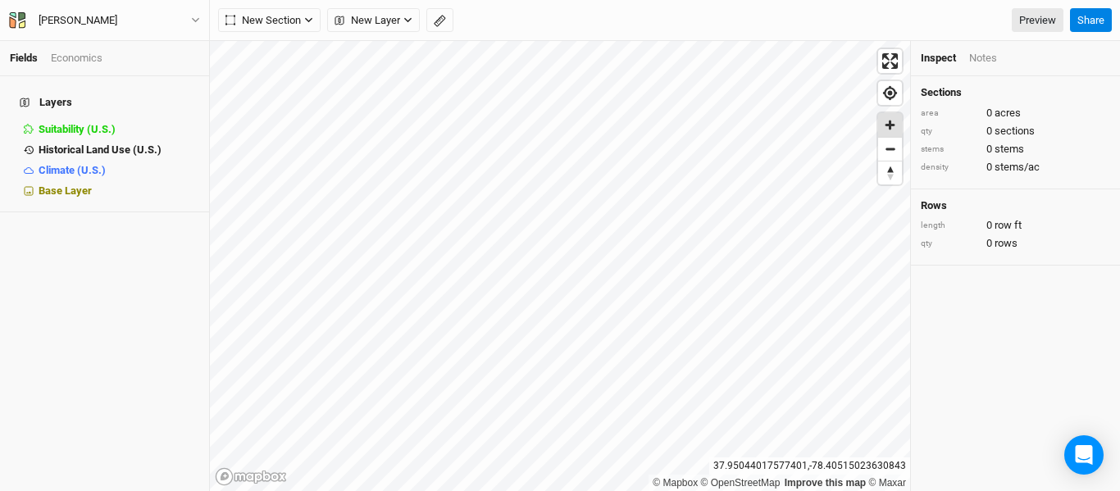
click at [892, 130] on span "Zoom in" at bounding box center [890, 125] width 24 height 24
click at [121, 21] on button "[PERSON_NAME]" at bounding box center [104, 20] width 193 height 18
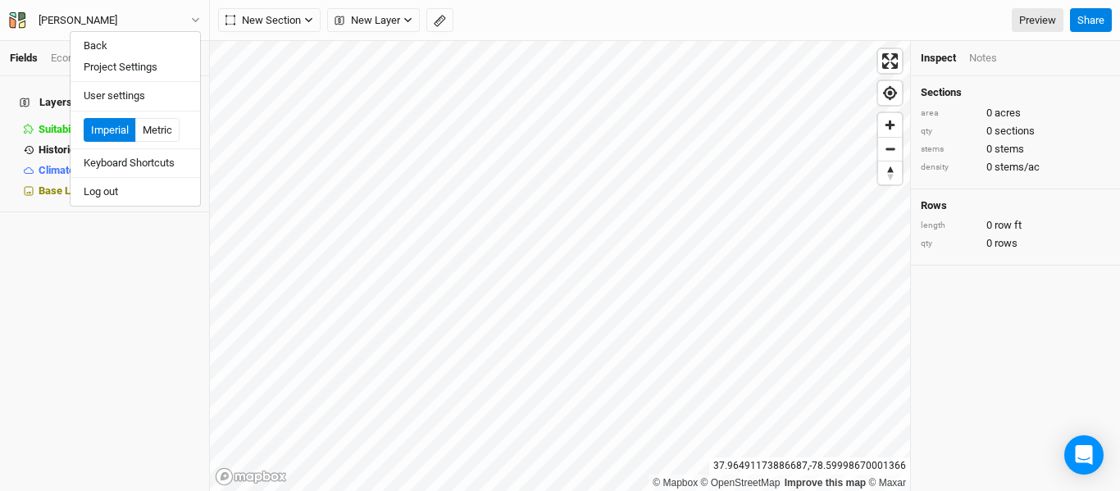
click at [106, 238] on div "Layers Suitability (U.S.) hide Historical Land Use (U.S.) hide Climate (U.S.) h…" at bounding box center [104, 283] width 209 height 415
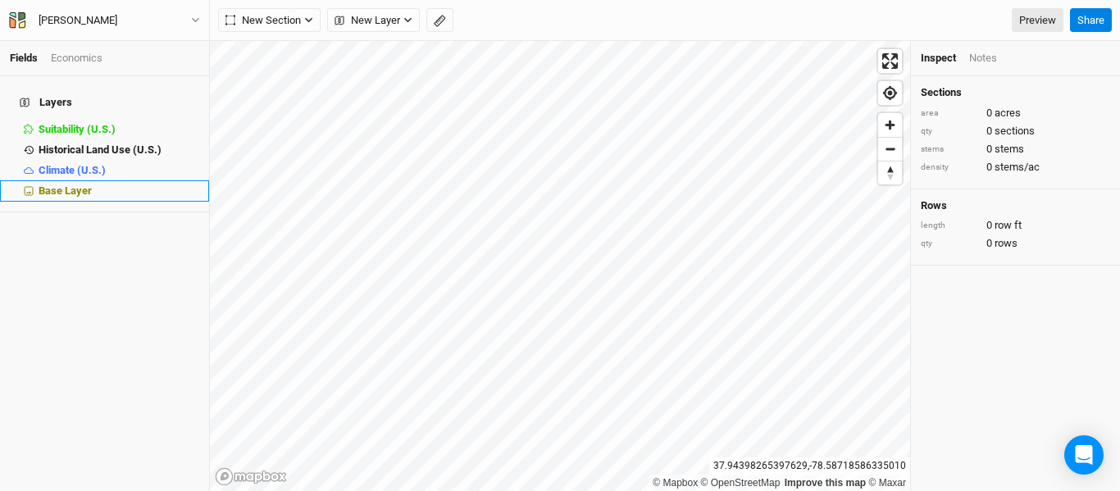
click at [66, 186] on span "Base Layer" at bounding box center [65, 191] width 53 height 12
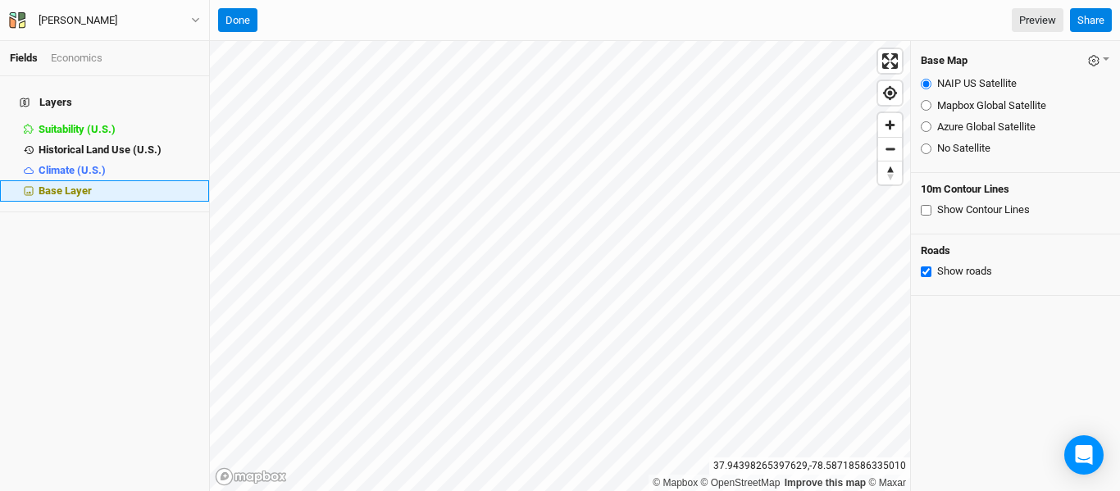
click at [57, 191] on li "Base Layer" at bounding box center [104, 190] width 209 height 21
click at [891, 126] on span "Zoom in" at bounding box center [890, 125] width 24 height 24
click at [198, 16] on icon "button" at bounding box center [195, 20] width 9 height 9
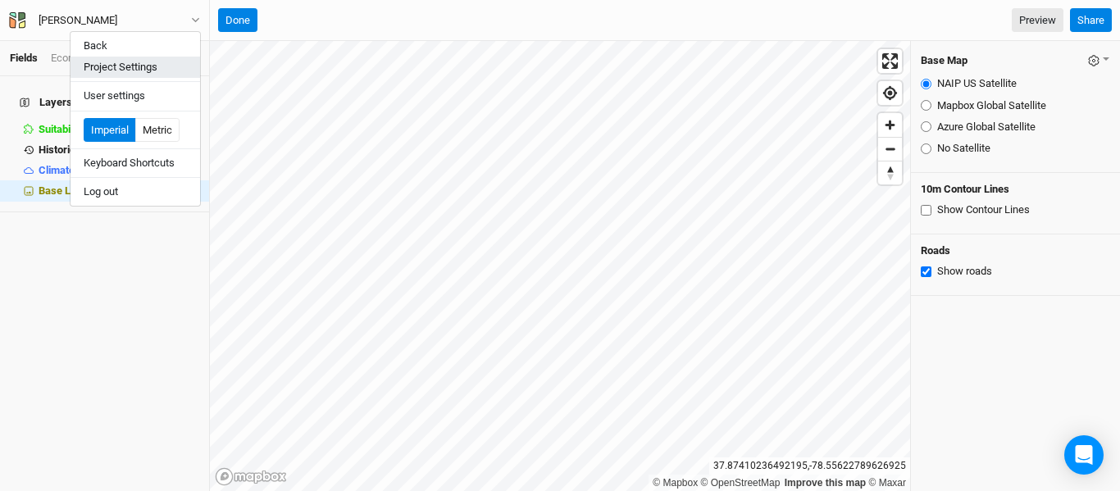
click at [125, 64] on button "Project Settings" at bounding box center [136, 67] width 130 height 21
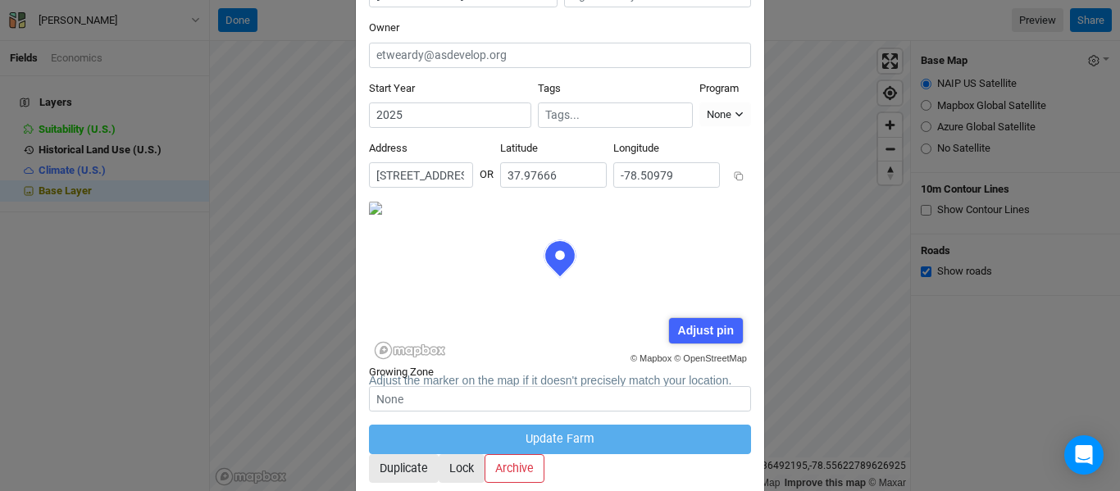
scroll to position [131, 0]
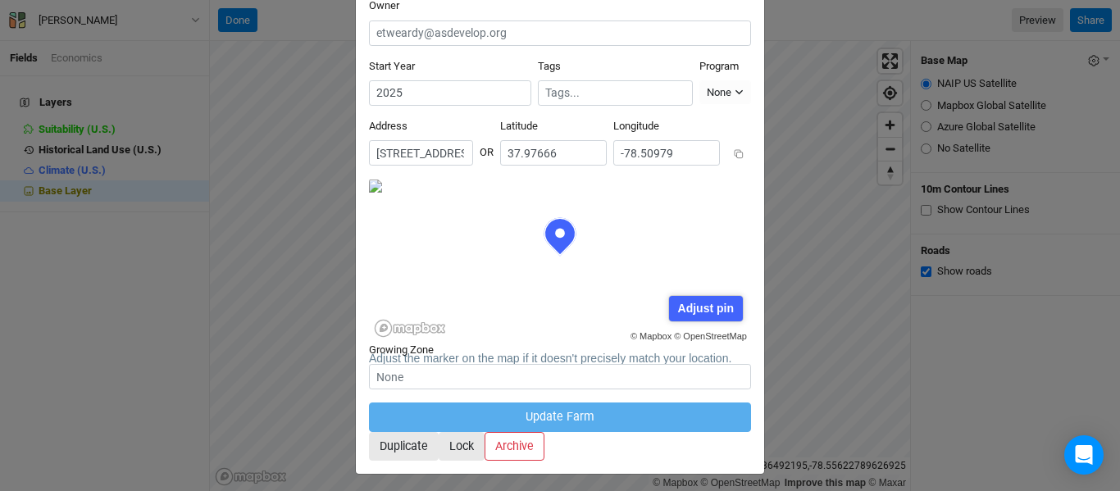
click at [414, 349] on div "Growing Zone" at bounding box center [560, 366] width 382 height 47
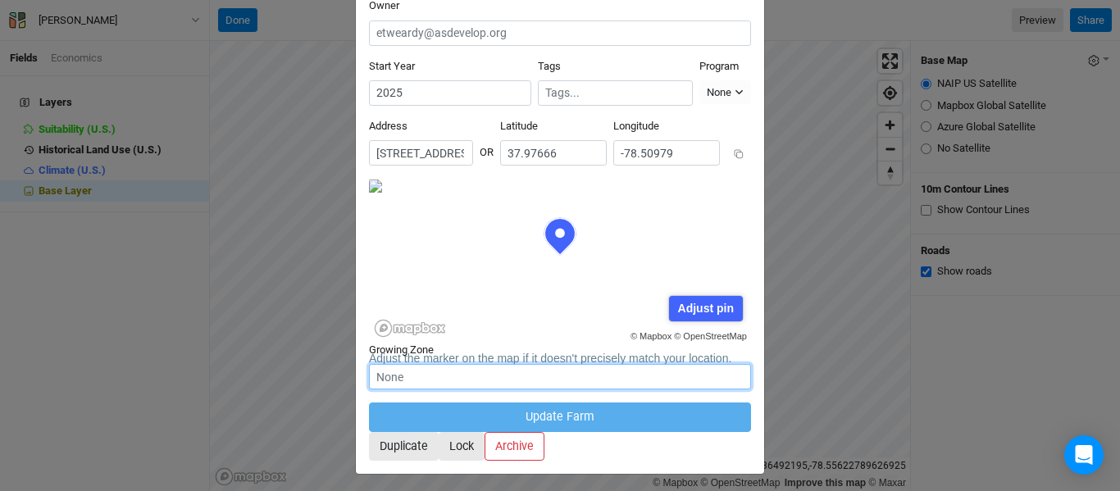
click at [411, 365] on input "text" at bounding box center [560, 376] width 382 height 25
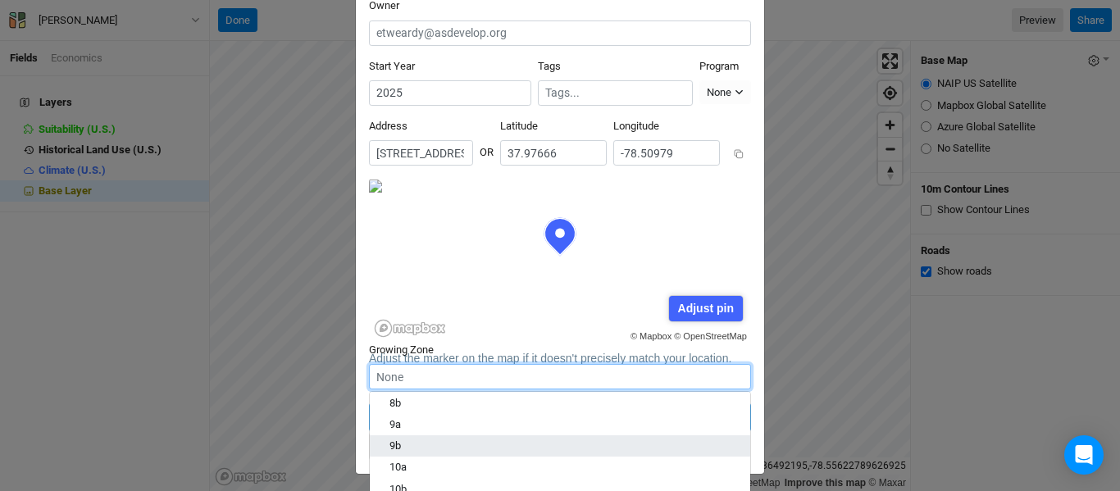
scroll to position [246, 0]
click at [410, 435] on div "7b" at bounding box center [560, 442] width 341 height 15
type input "7b"
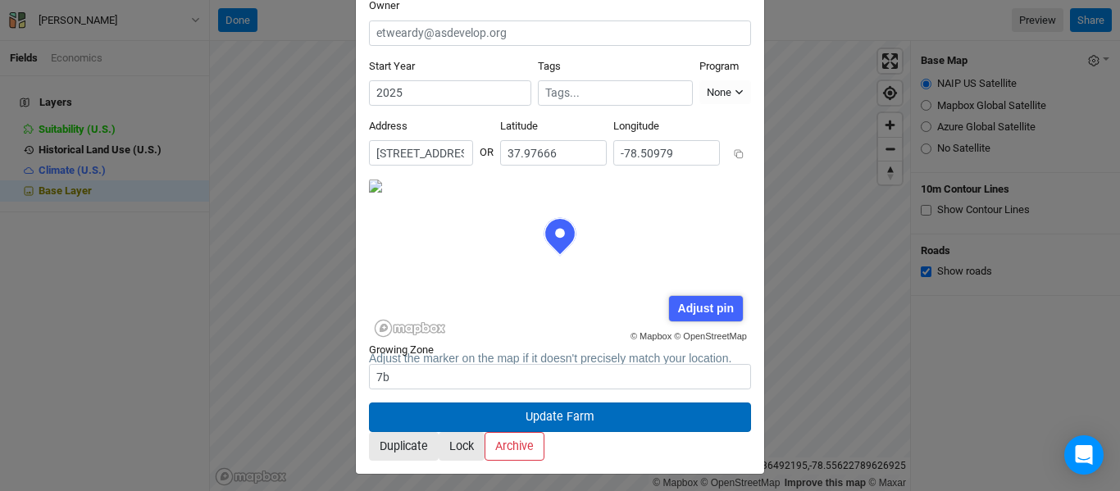
click at [554, 403] on button "Update Farm" at bounding box center [560, 417] width 382 height 29
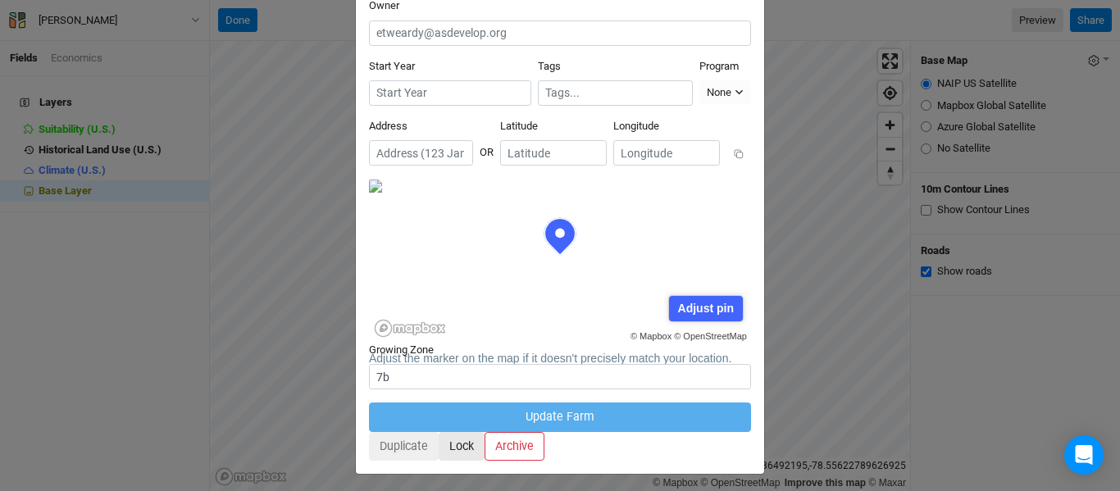
scroll to position [48, 0]
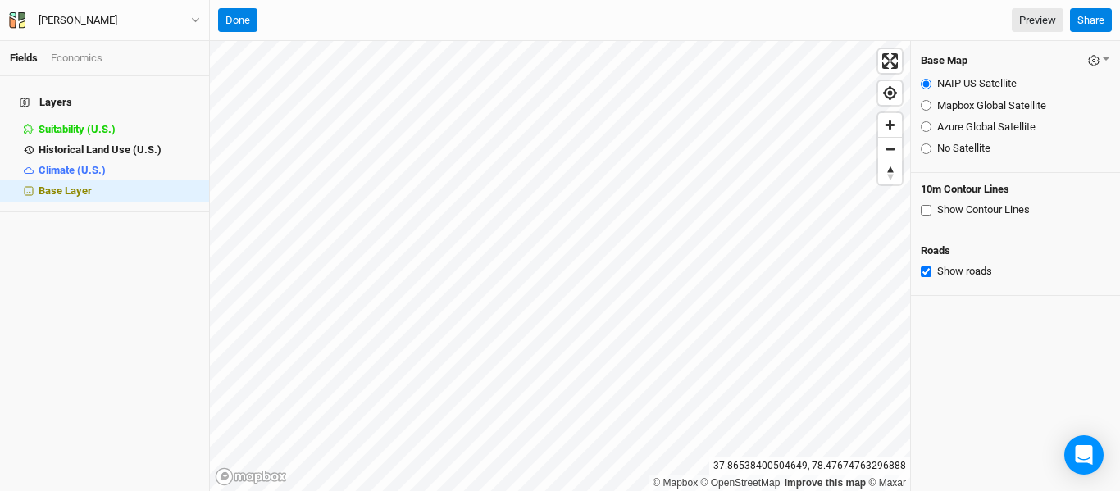
click at [927, 212] on input "Show Contour Lines" at bounding box center [926, 210] width 11 height 11
checkbox input "false"
click at [894, 153] on span "Zoom out" at bounding box center [890, 149] width 24 height 23
click at [893, 155] on span "Zoom out" at bounding box center [890, 149] width 24 height 23
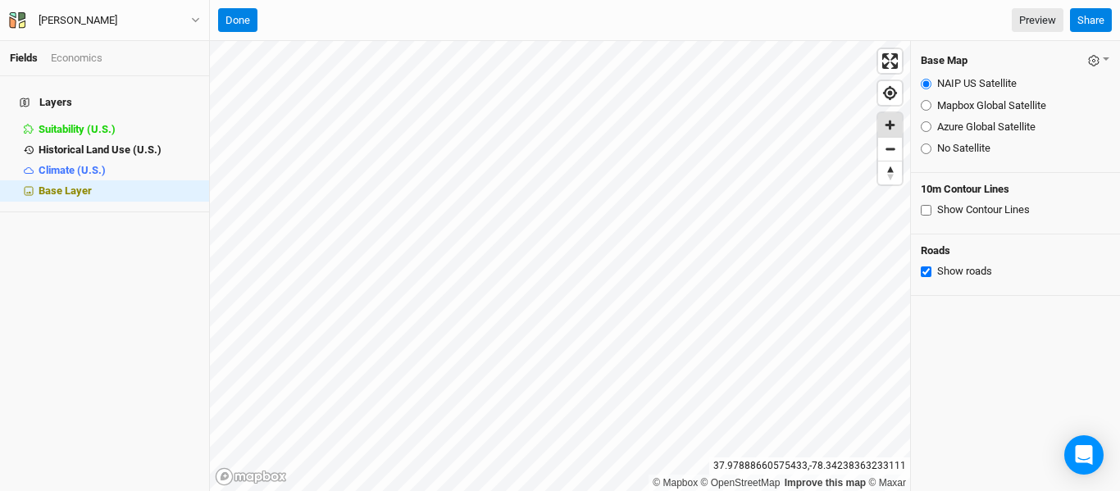
click at [899, 125] on span "Zoom in" at bounding box center [890, 125] width 24 height 24
click at [886, 125] on span "Zoom in" at bounding box center [890, 125] width 24 height 24
click at [893, 126] on span "Zoom in" at bounding box center [890, 125] width 24 height 24
click at [897, 128] on span "Zoom in" at bounding box center [890, 125] width 24 height 24
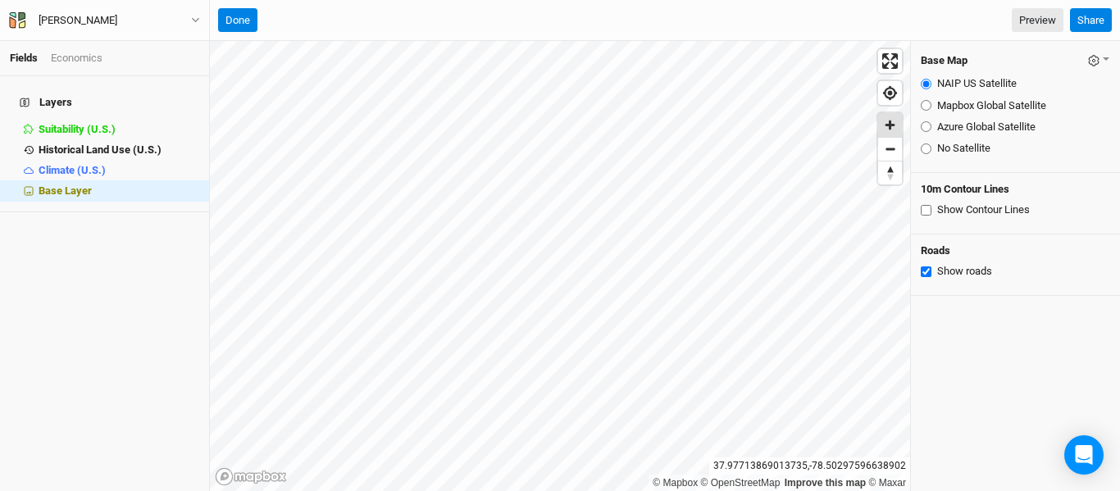
click at [897, 126] on span "Zoom in" at bounding box center [890, 125] width 24 height 24
click at [191, 13] on button "[PERSON_NAME]" at bounding box center [104, 20] width 193 height 18
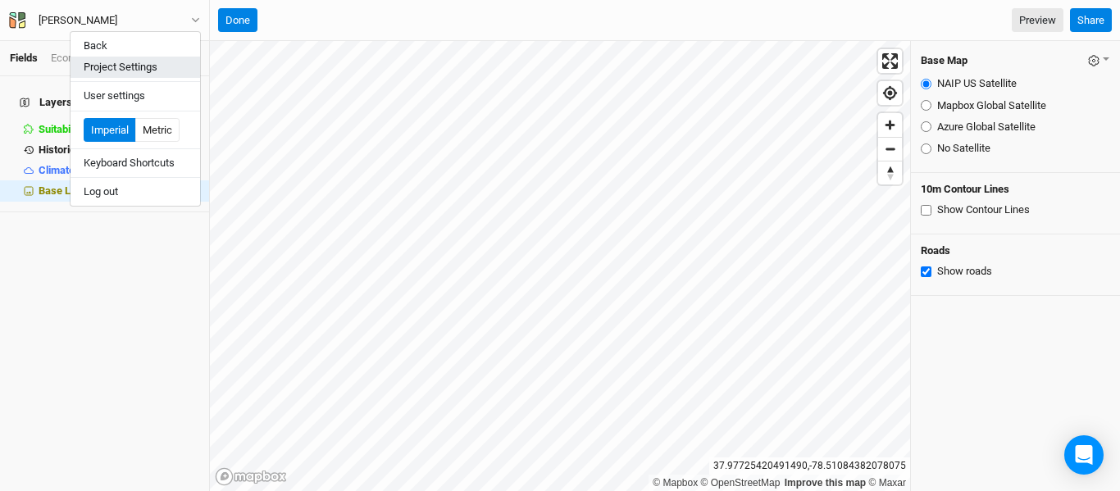
click at [153, 65] on button "Project Settings" at bounding box center [136, 67] width 130 height 21
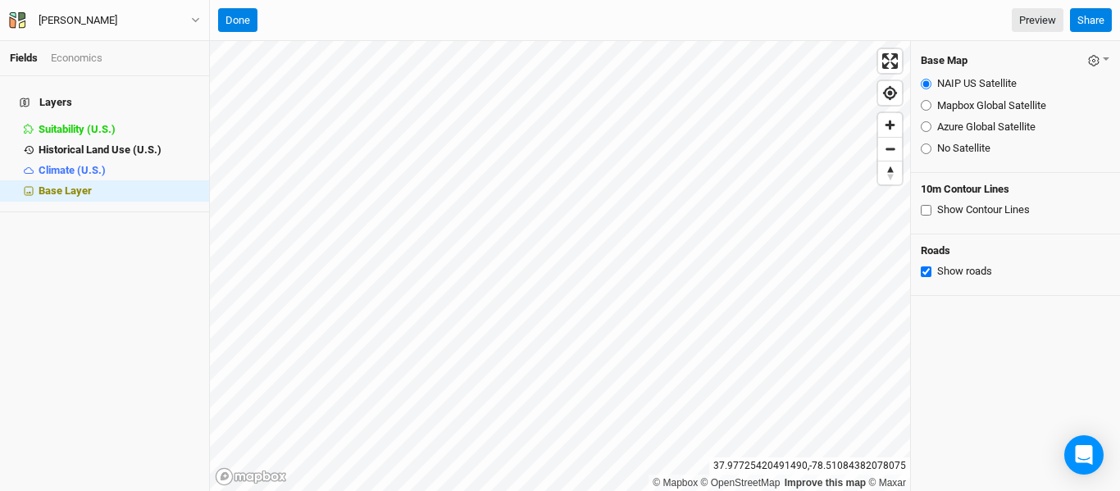
scroll to position [82, 191]
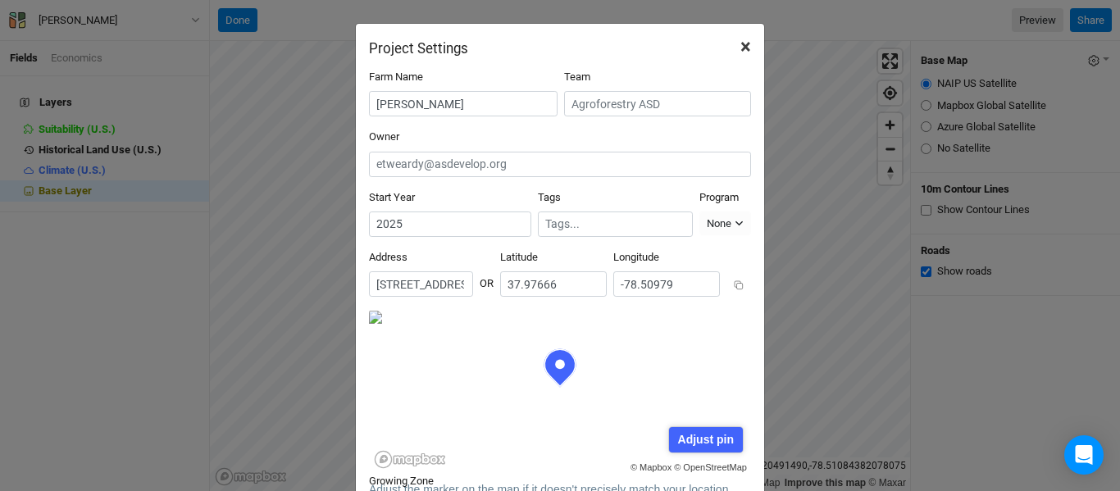
click at [745, 45] on span "×" at bounding box center [746, 46] width 11 height 23
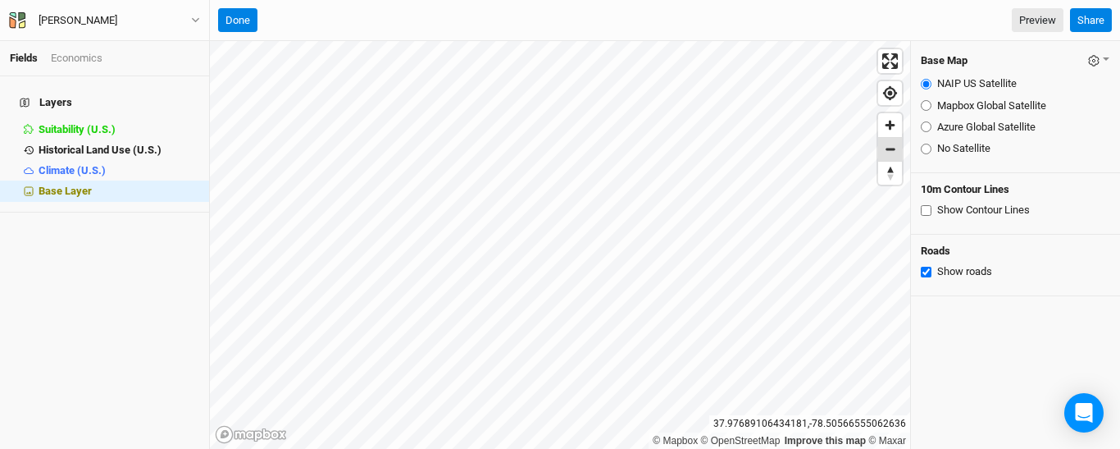
click at [882, 157] on span "Zoom out" at bounding box center [890, 149] width 24 height 23
click at [897, 125] on span "Zoom in" at bounding box center [890, 125] width 24 height 24
click at [889, 144] on span "Zoom out" at bounding box center [890, 149] width 24 height 23
